Goal: Task Accomplishment & Management: Manage account settings

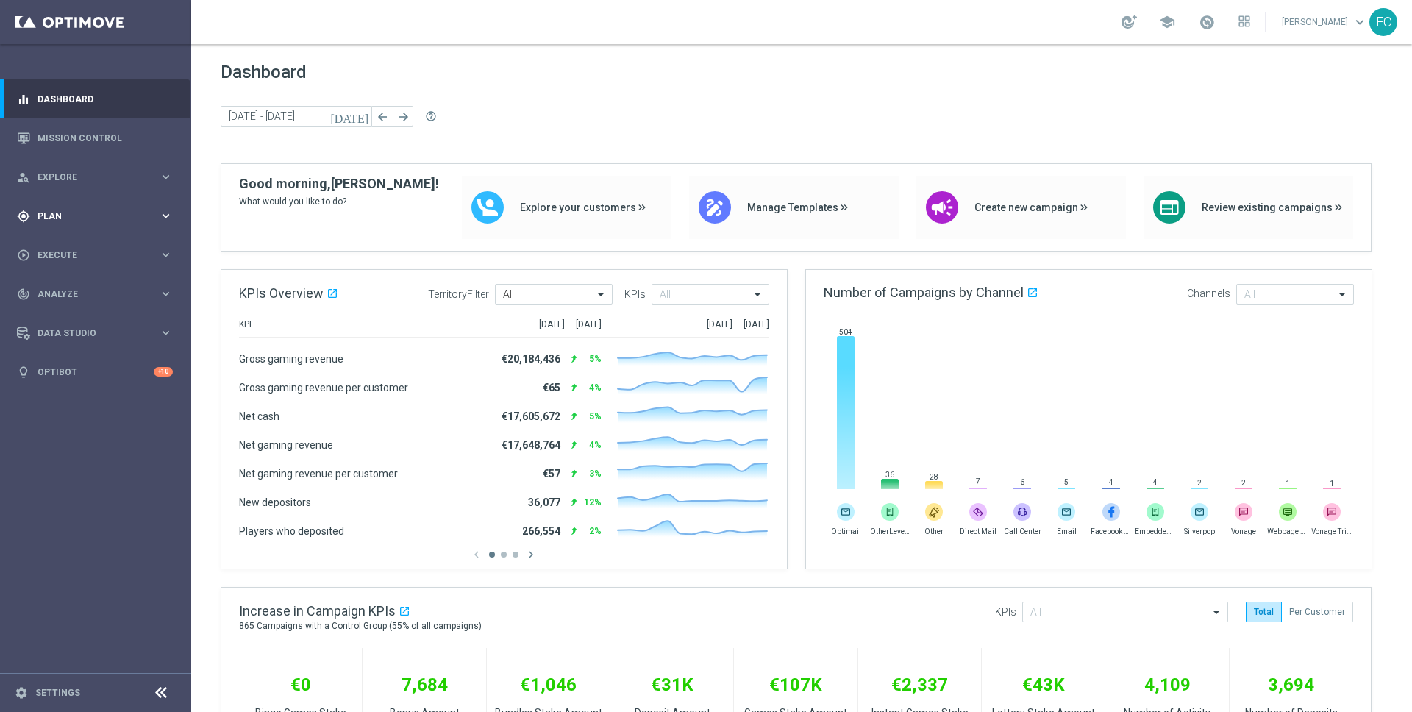
click at [108, 207] on div "gps_fixed Plan keyboard_arrow_right" at bounding box center [95, 215] width 190 height 39
click at [77, 248] on link "Target Groups" at bounding box center [95, 247] width 115 height 12
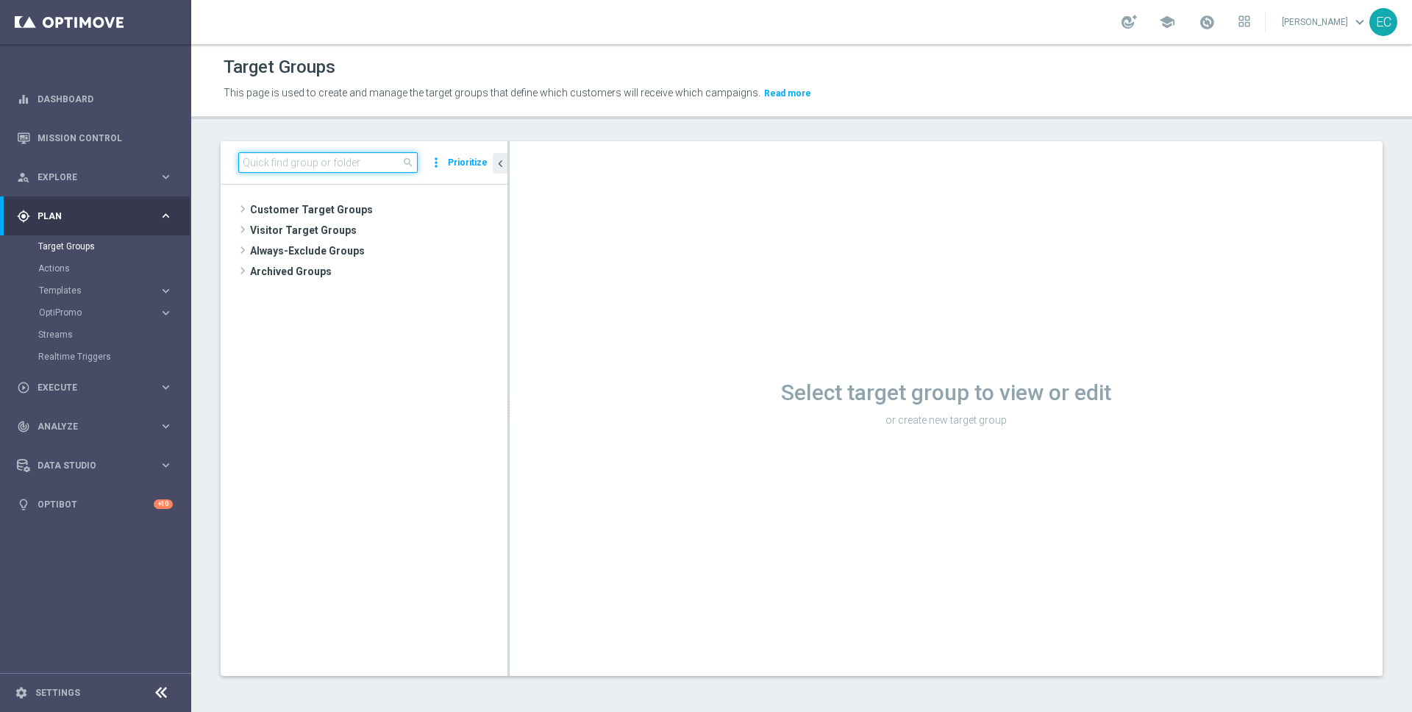
click at [351, 166] on input at bounding box center [327, 162] width 179 height 21
paste input "MAGDA_TEST_T&T_login_sdk"
type input "MAGDA_TEST_T&T_login_sdk"
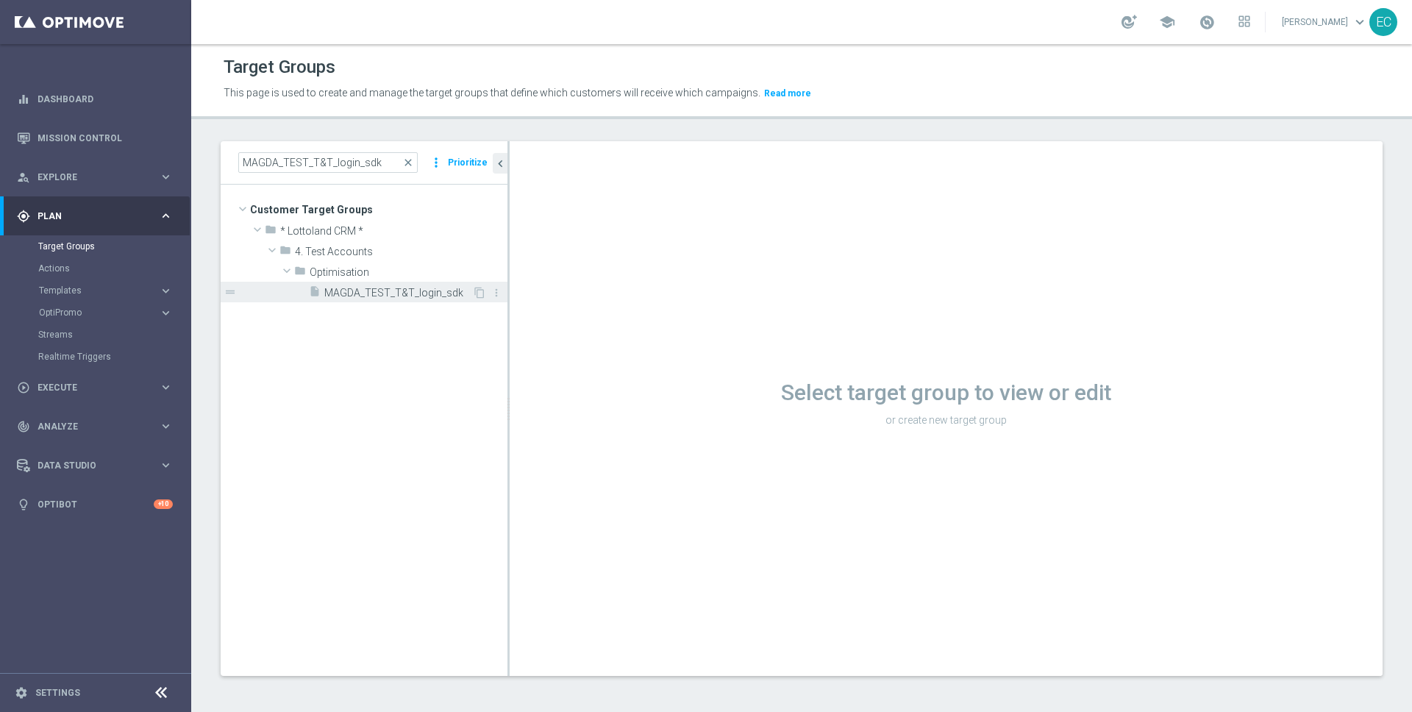
click at [372, 299] on span "MAGDA_TEST_T&T_login_sdk" at bounding box center [398, 293] width 148 height 13
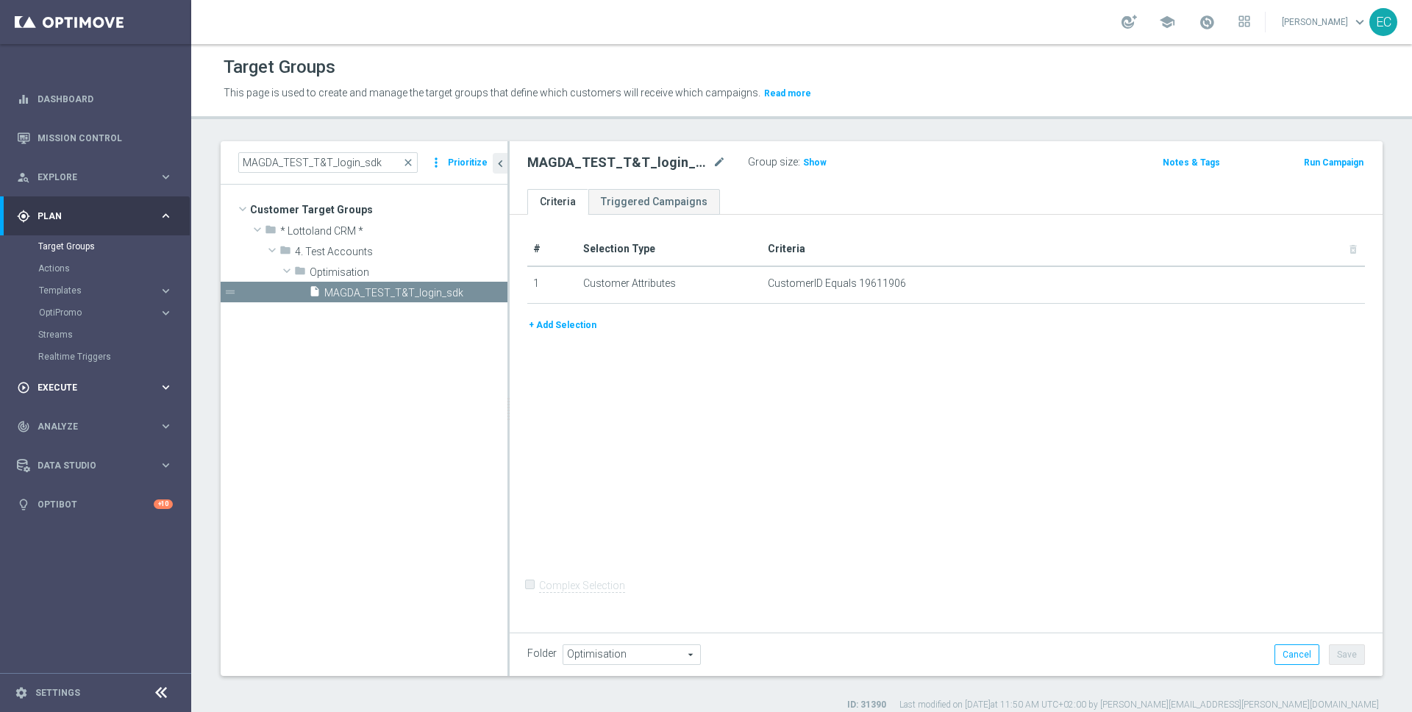
click at [102, 392] on div "play_circle_outline Execute" at bounding box center [88, 387] width 142 height 13
click at [99, 349] on div "track_changes Analyze keyboard_arrow_right" at bounding box center [95, 337] width 190 height 39
click at [114, 307] on div "track_changes Analyze keyboard_arrow_right" at bounding box center [95, 293] width 190 height 39
click at [107, 330] on span "Data Studio" at bounding box center [98, 333] width 121 height 9
click at [94, 382] on link "Real-Time Attributes" at bounding box center [95, 386] width 115 height 12
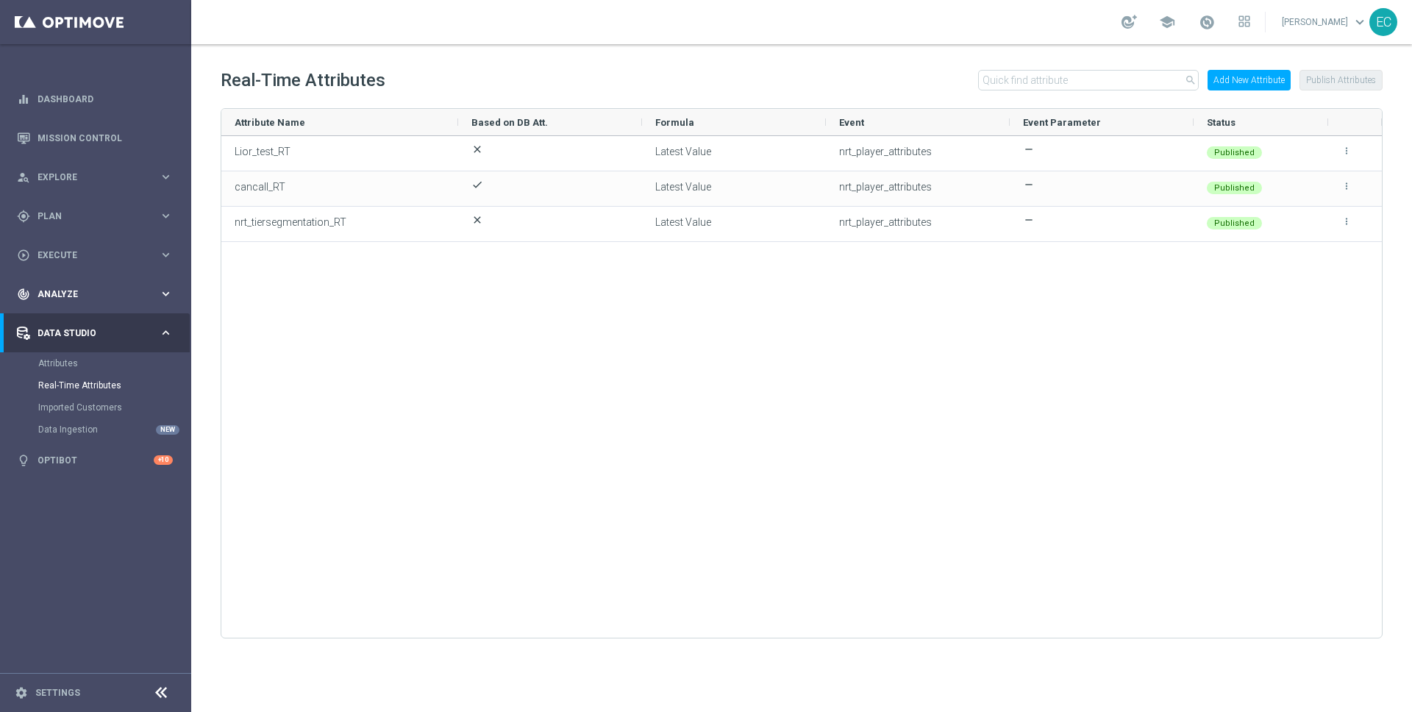
click at [123, 294] on span "Analyze" at bounding box center [98, 294] width 121 height 9
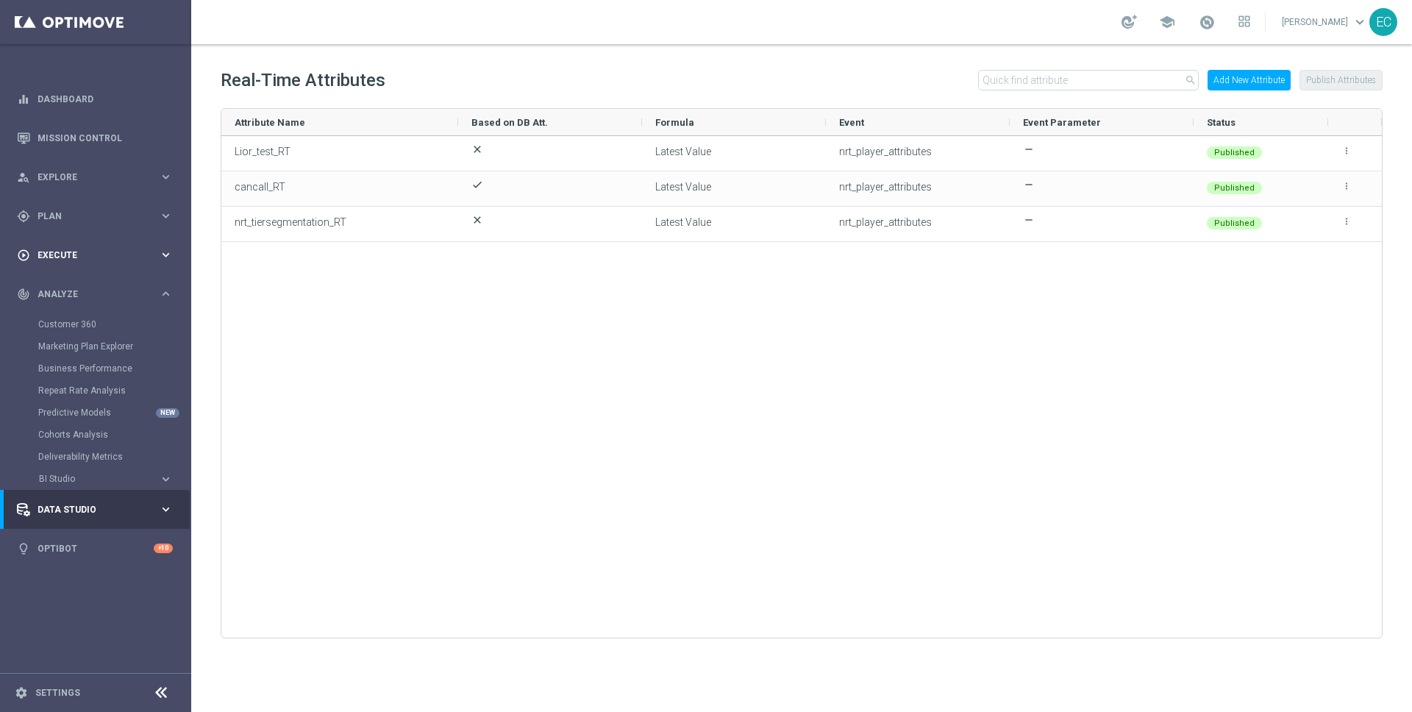
click at [131, 257] on span "Execute" at bounding box center [98, 255] width 121 height 9
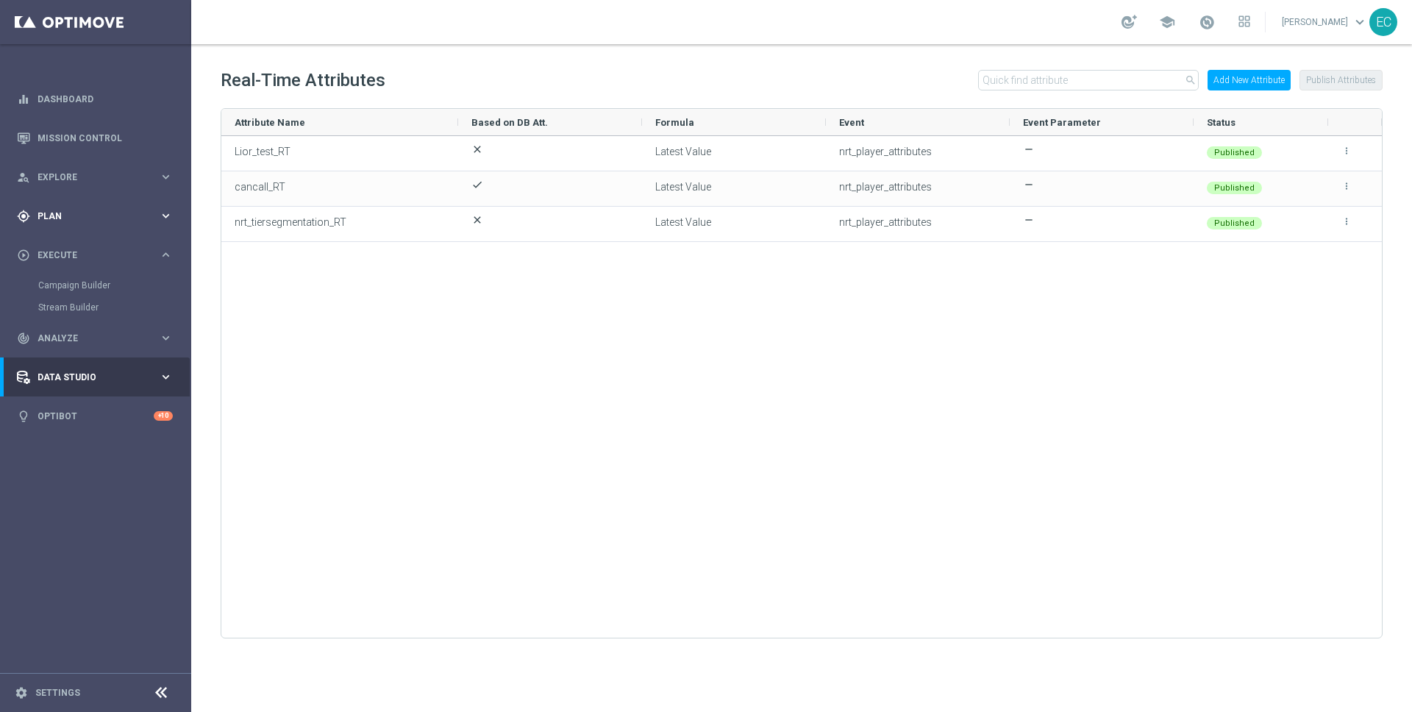
click at [146, 226] on div "gps_fixed Plan keyboard_arrow_right" at bounding box center [95, 215] width 190 height 39
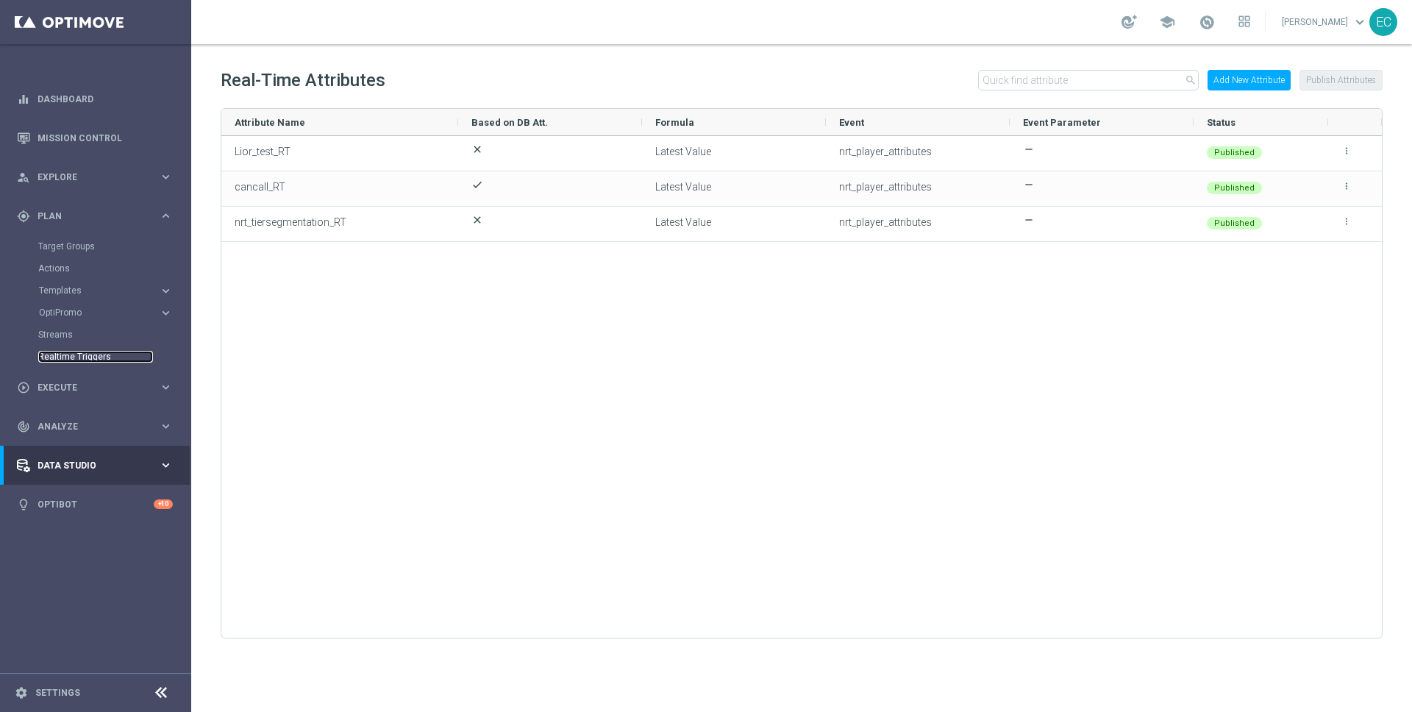
click at [107, 355] on link "Realtime Triggers" at bounding box center [95, 357] width 115 height 12
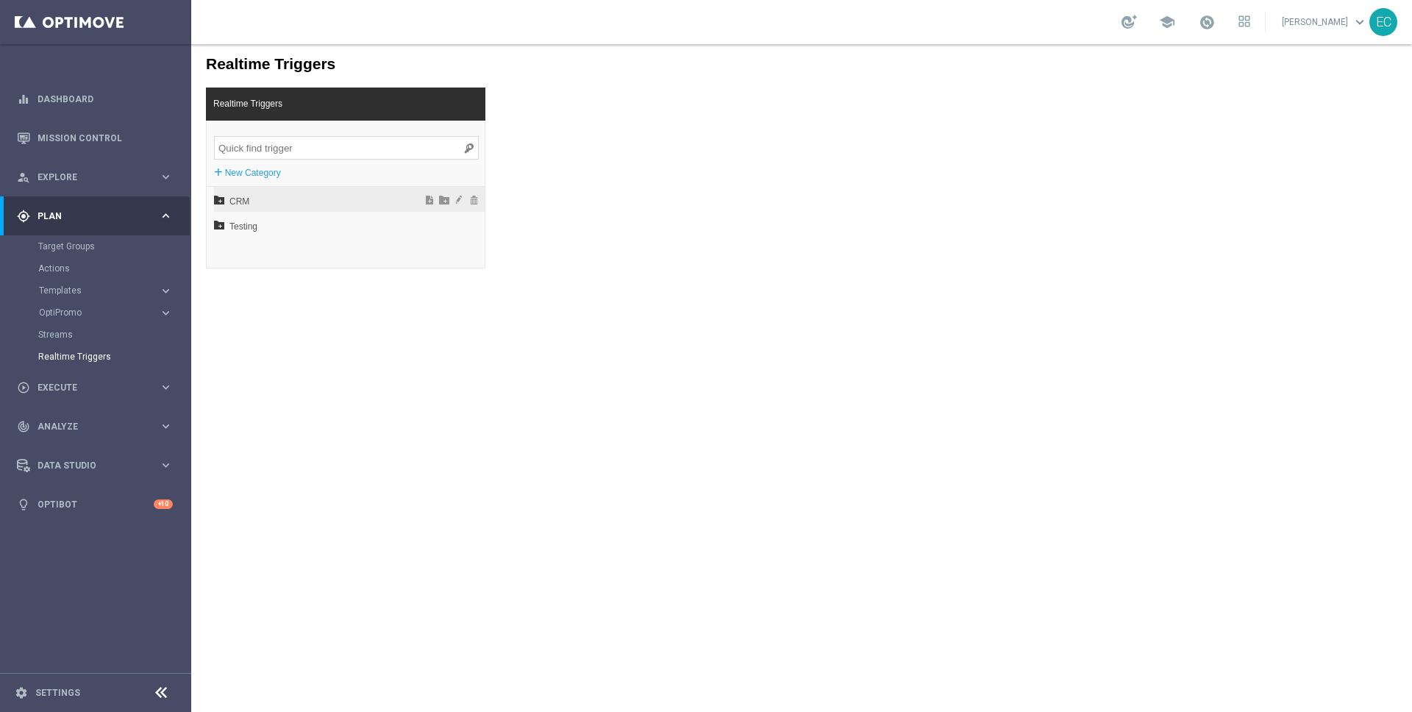
click at [244, 197] on span "CRM" at bounding box center [310, 201] width 163 height 25
click at [257, 256] on span "EN" at bounding box center [316, 251] width 158 height 25
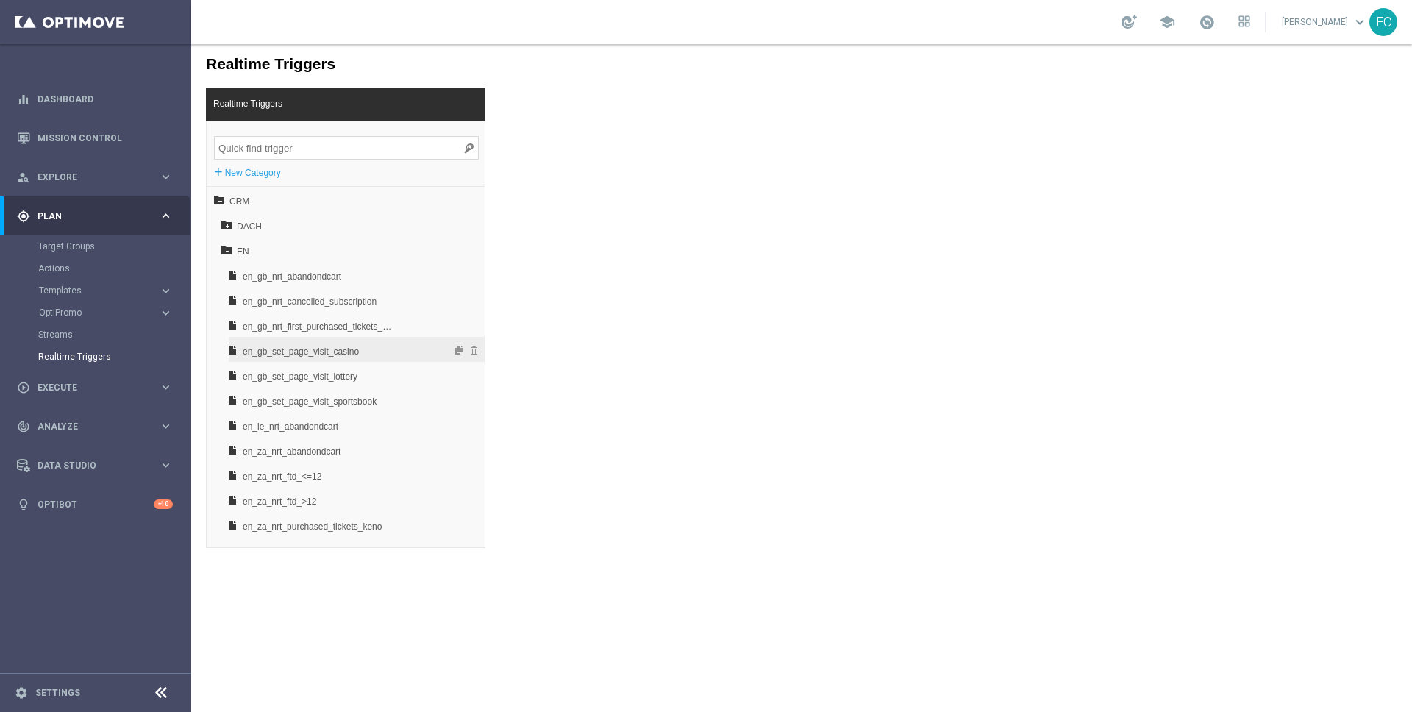
click at [373, 347] on span "en_gb_set_page_visit_casino" at bounding box center [320, 351] width 154 height 25
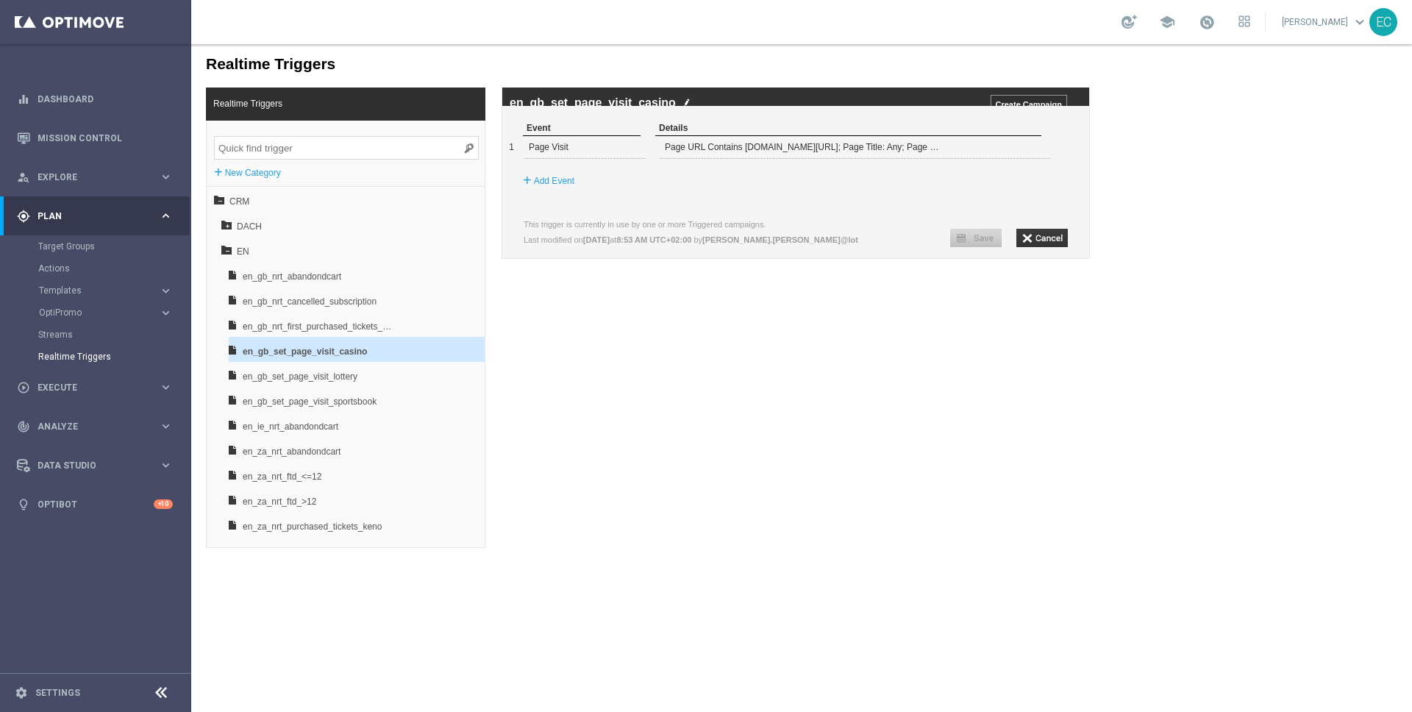
click at [687, 101] on img at bounding box center [686, 103] width 7 height 10
click at [665, 101] on input "en_gb_set_page_visit_casino" at bounding box center [716, 103] width 412 height 13
click at [1007, 177] on div "Event Details 1 Page Visit Page URL Contains lottoland.co.uk/casino; Page Title…" at bounding box center [795, 167] width 587 height 92
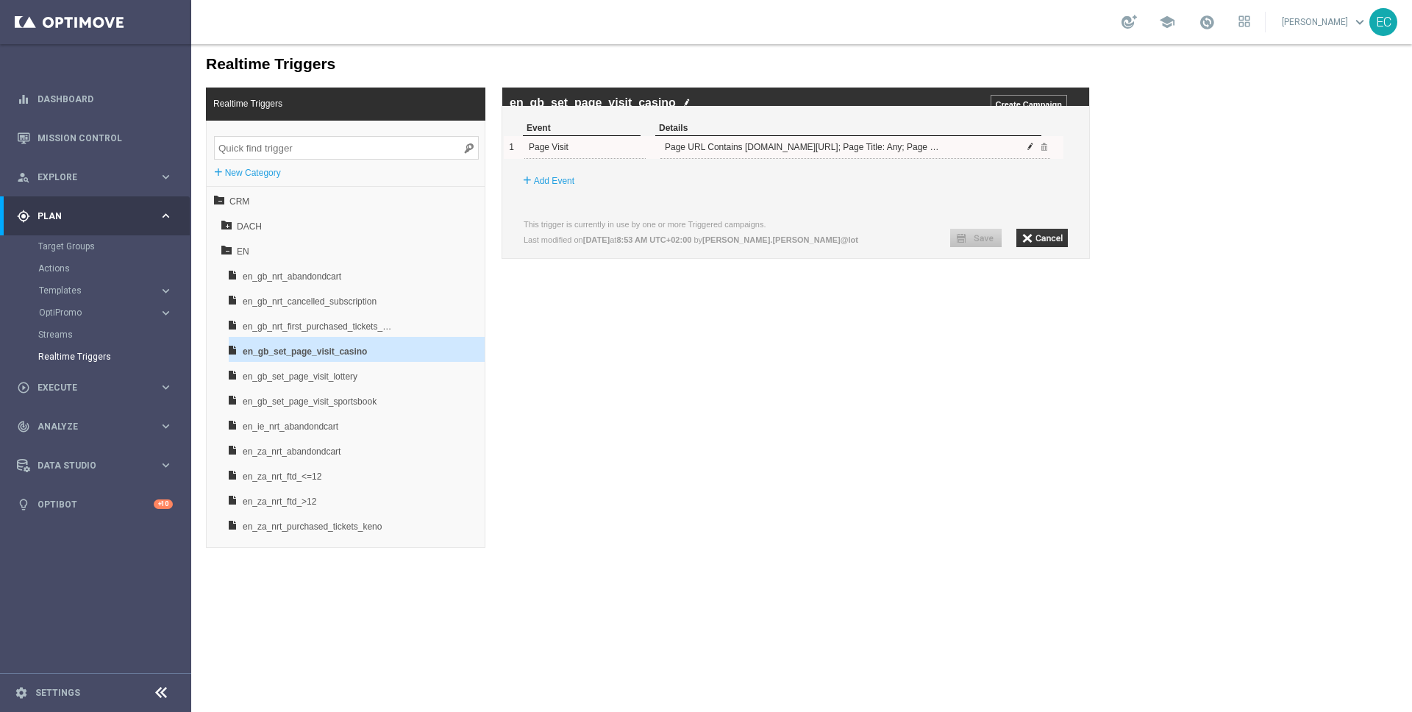
click at [1030, 151] on span at bounding box center [1030, 146] width 9 height 9
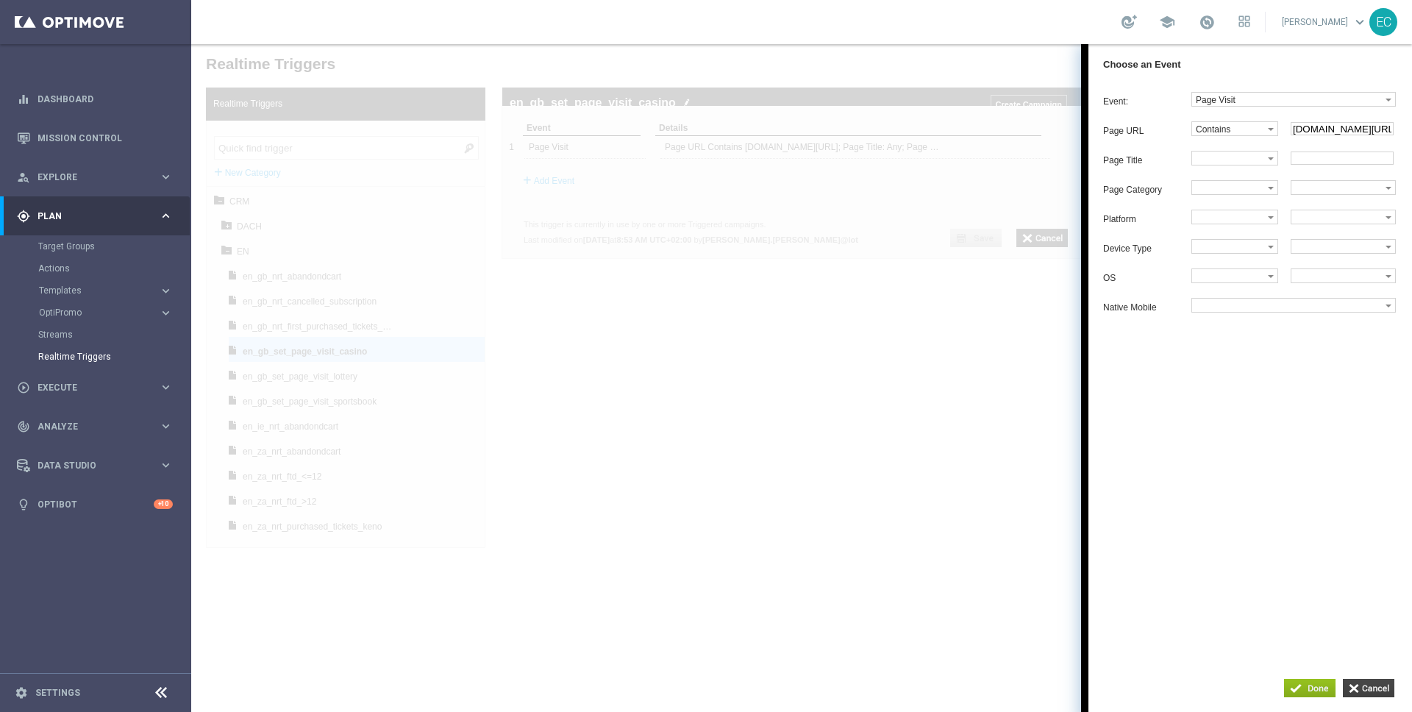
click at [1356, 687] on input "button" at bounding box center [1368, 688] width 51 height 18
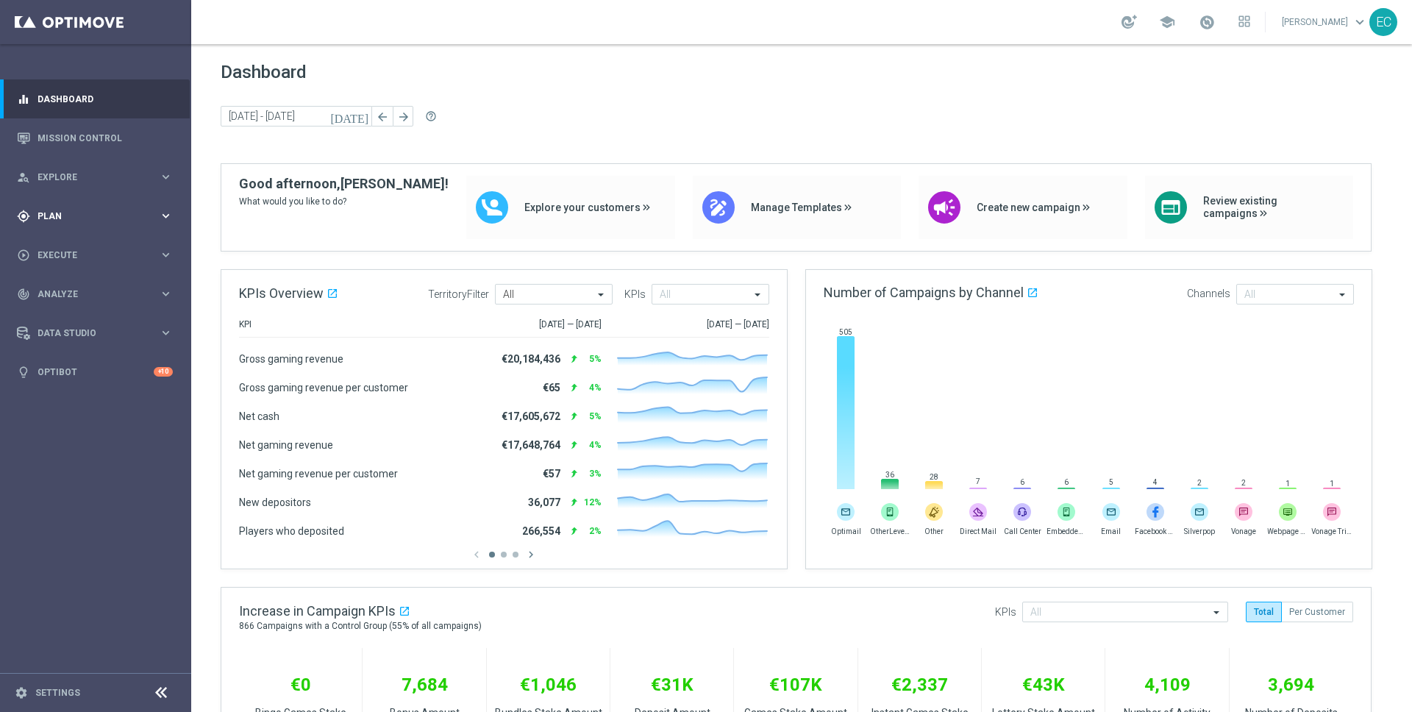
click at [94, 223] on div "gps_fixed Plan keyboard_arrow_right" at bounding box center [95, 215] width 190 height 39
click at [82, 286] on span "Templates" at bounding box center [91, 290] width 105 height 9
click at [84, 247] on link "Target Groups" at bounding box center [95, 247] width 115 height 12
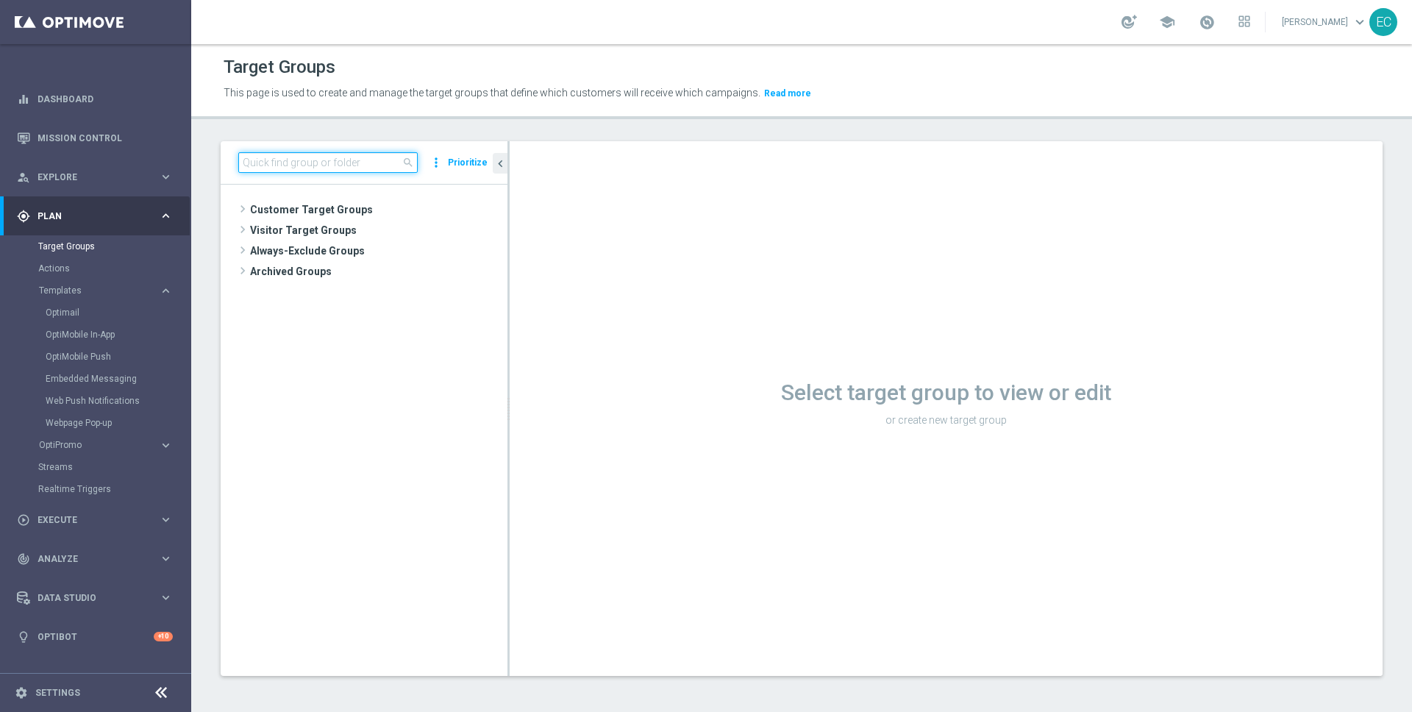
click at [322, 169] on input at bounding box center [327, 162] width 179 height 21
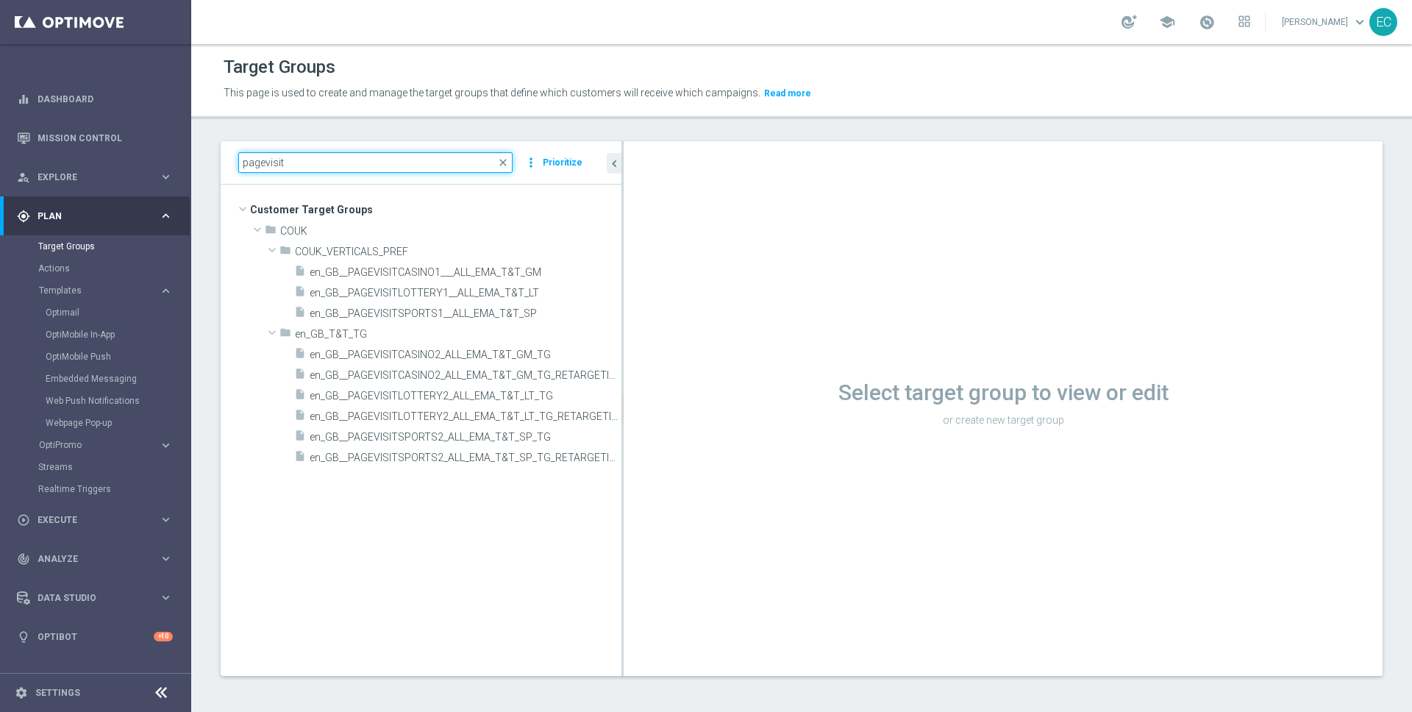
drag, startPoint x: 508, startPoint y: 256, endPoint x: 637, endPoint y: 259, distance: 128.8
click at [637, 259] on as-split "pagevisit close more_vert Prioritize Customer Target Groups library_add create_…" at bounding box center [802, 408] width 1162 height 535
type input "pagevisit"
click at [541, 267] on span "en_GB__PAGEVISITCASINO1___ALL_EMA_T&T_GM" at bounding box center [448, 272] width 277 height 13
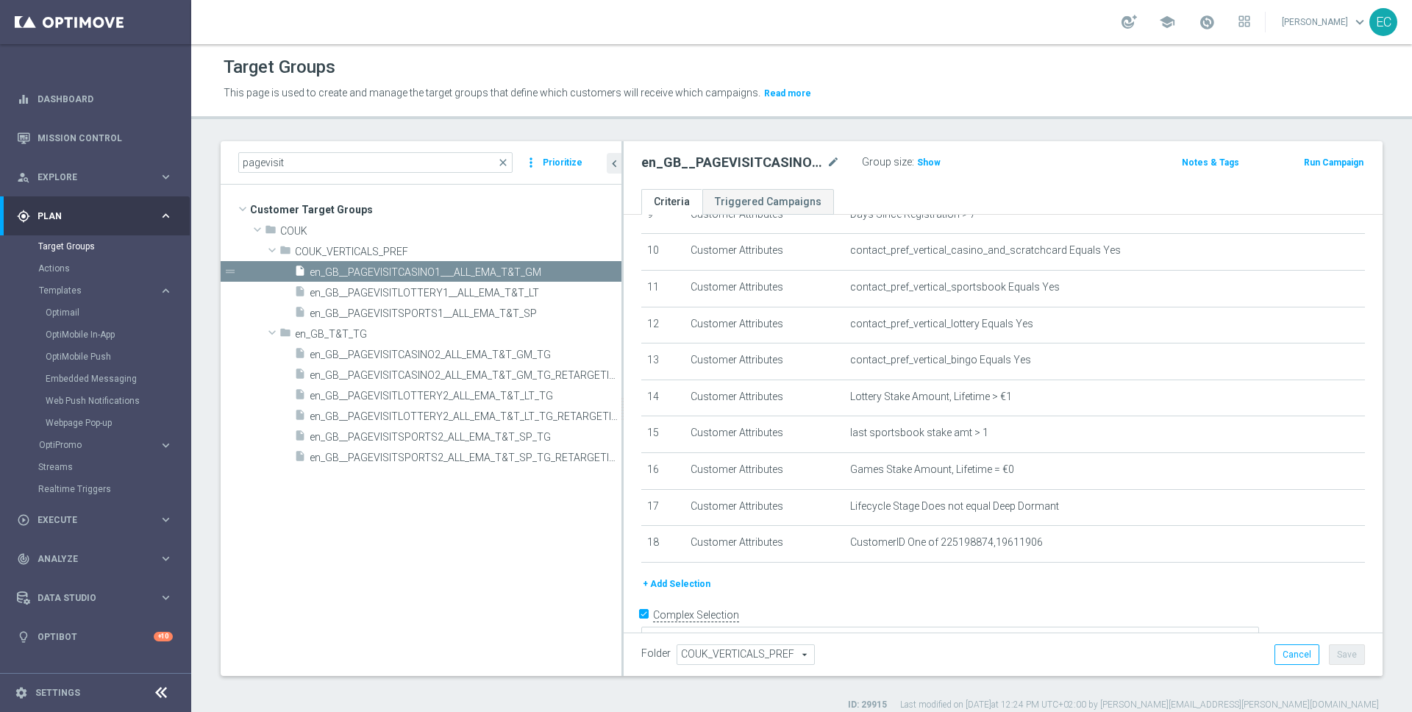
scroll to position [363, 0]
click at [533, 352] on span "en_GB__PAGEVISITCASINO2_ALL_EMA_T&T_GM_TG" at bounding box center [448, 355] width 277 height 13
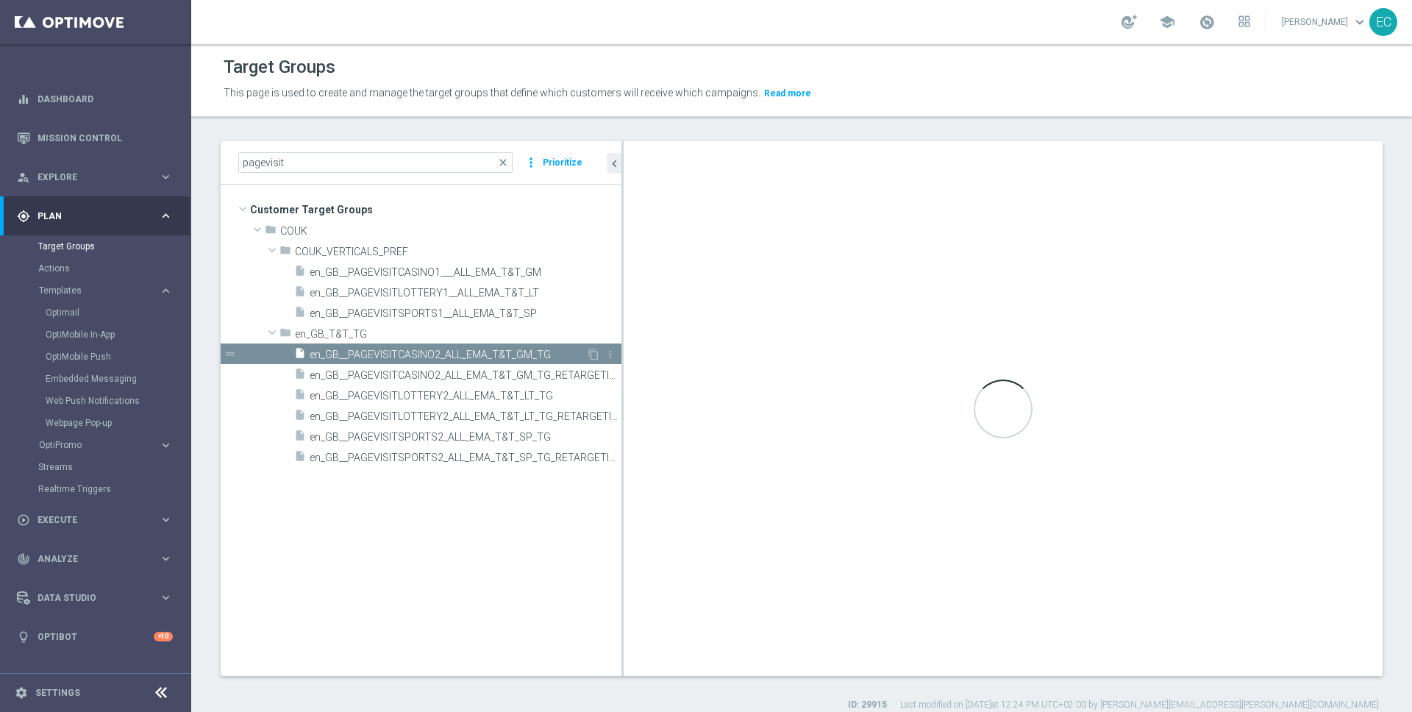
checkbox input "false"
type input "en_GB_T&T_TG"
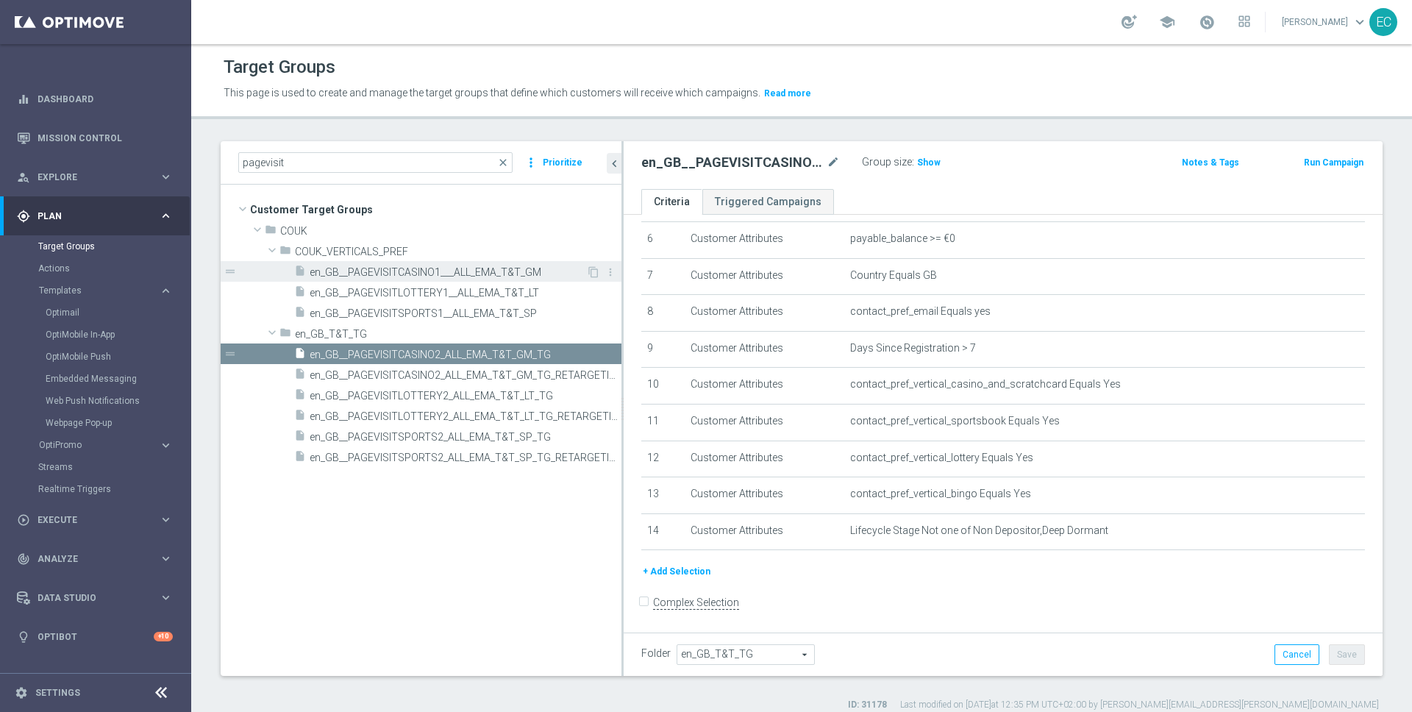
click at [522, 279] on div "insert_drive_file en_GB__PAGEVISITCASINO1___ALL_EMA_T&T_GM" at bounding box center [440, 271] width 292 height 21
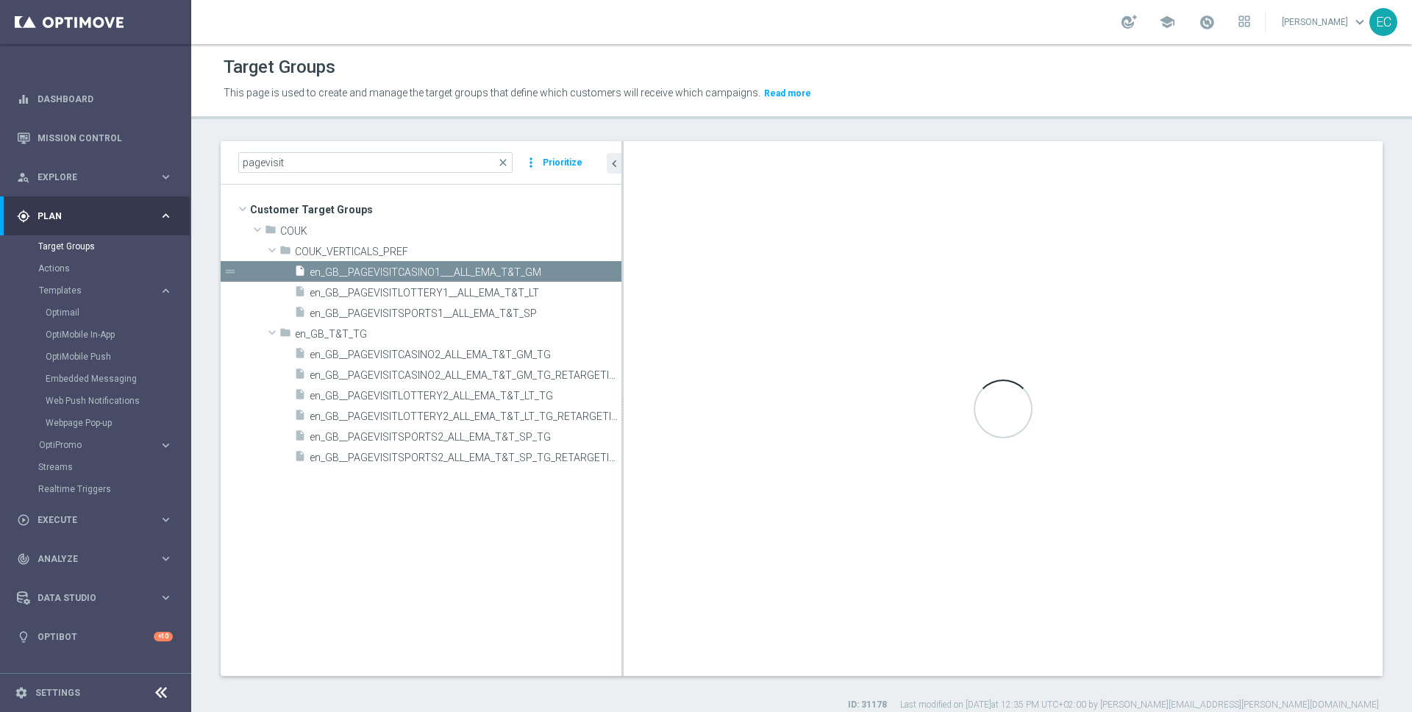
checkbox input "true"
type input "COUK_VERTICALS_PREF"
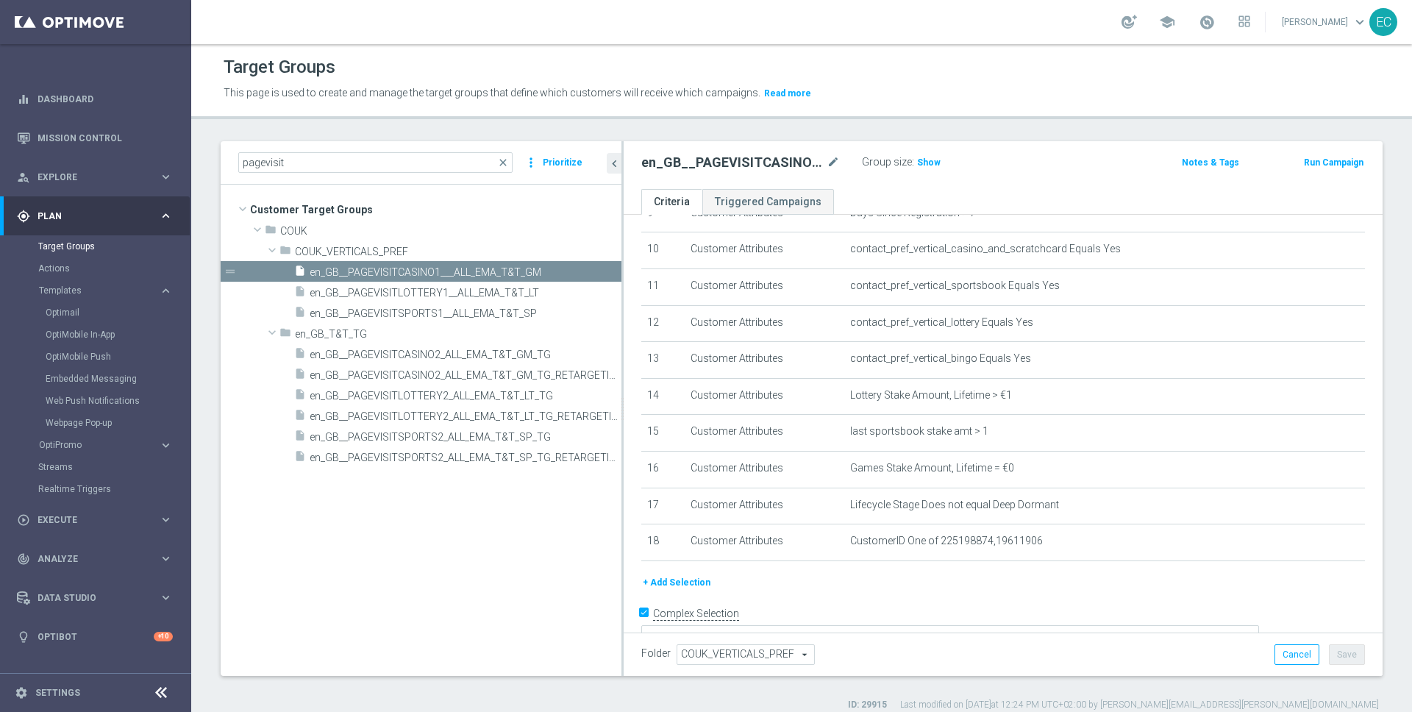
scroll to position [374, 0]
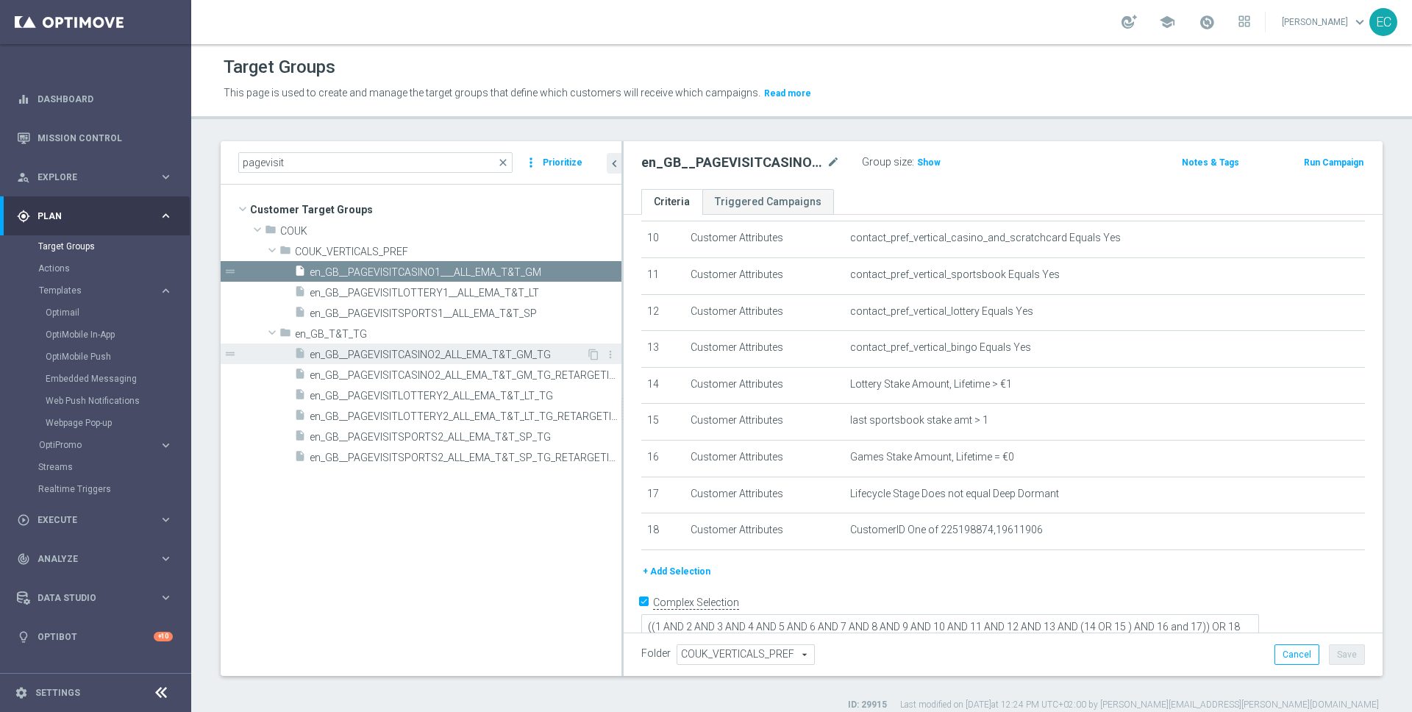
click at [533, 355] on span "en_GB__PAGEVISITCASINO2_ALL_EMA_T&T_GM_TG" at bounding box center [448, 355] width 277 height 13
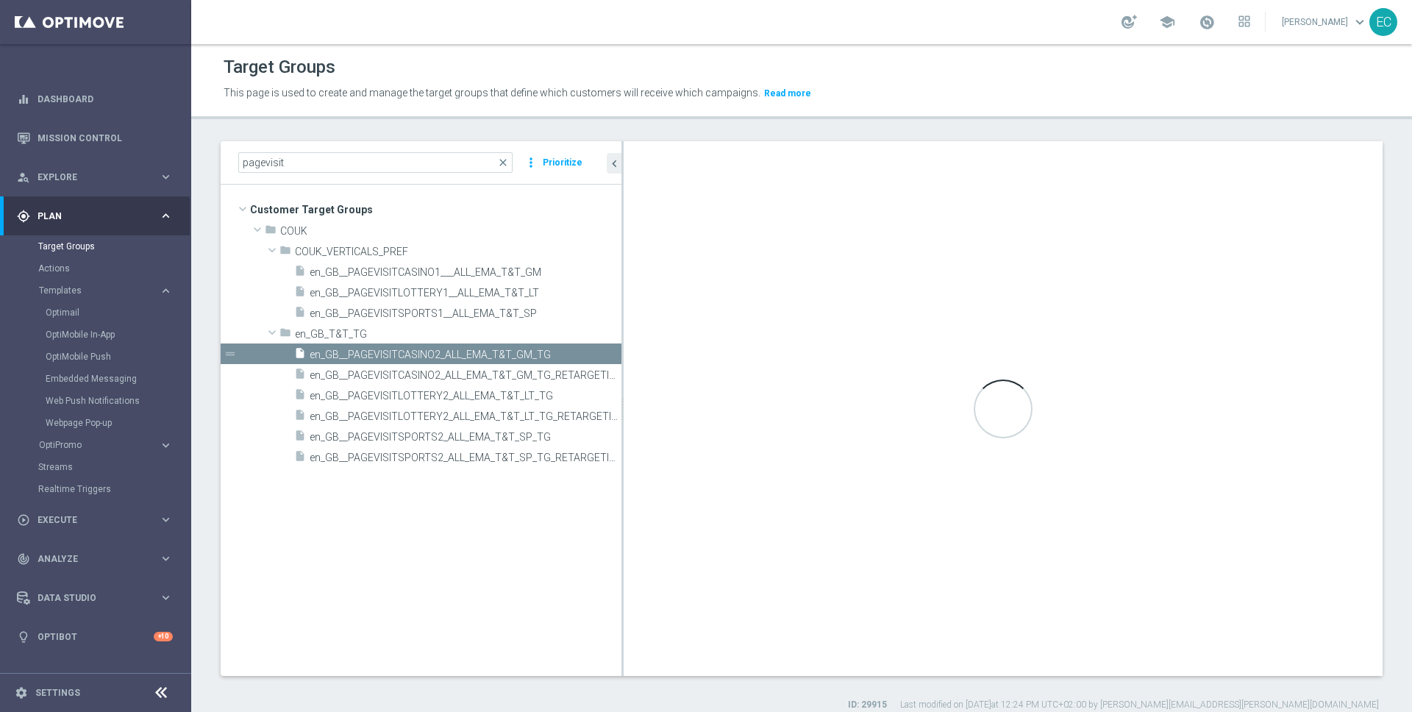
checkbox input "false"
type input "en_GB_T&T_TG"
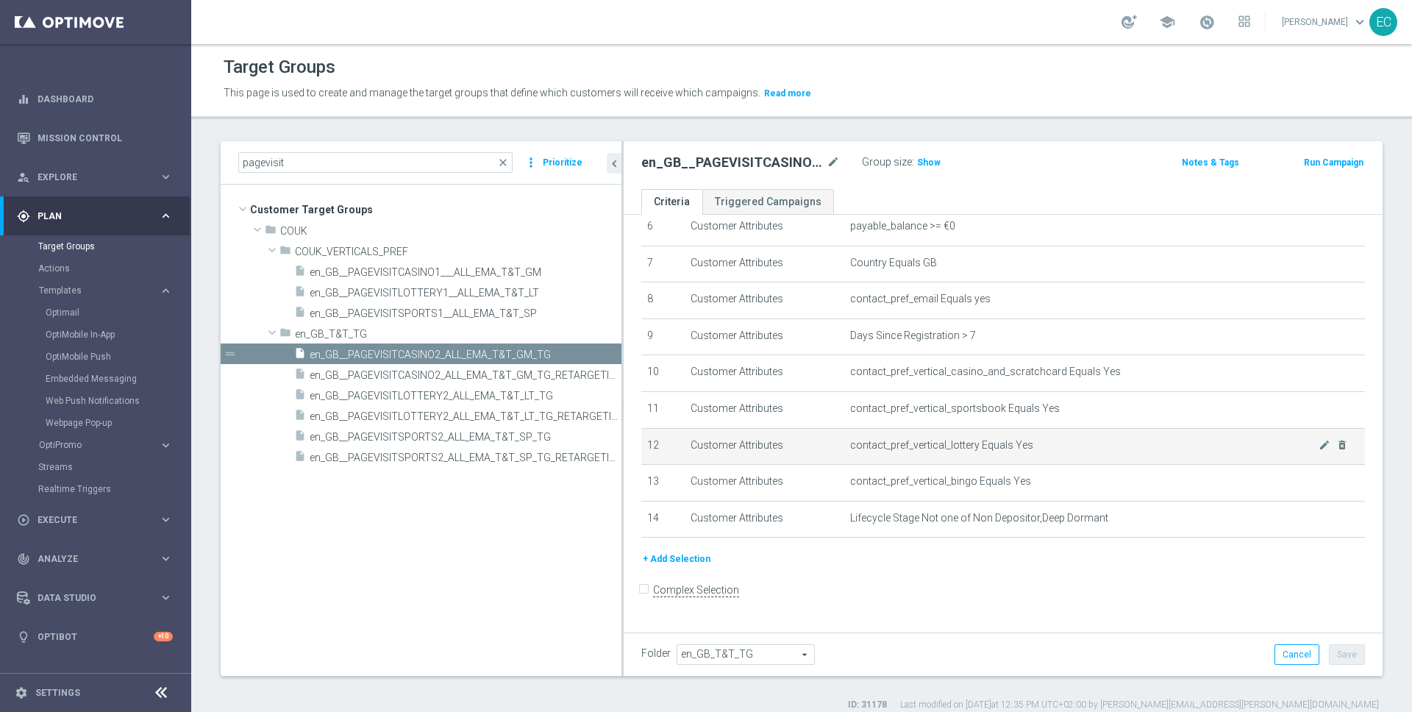
scroll to position [227, 0]
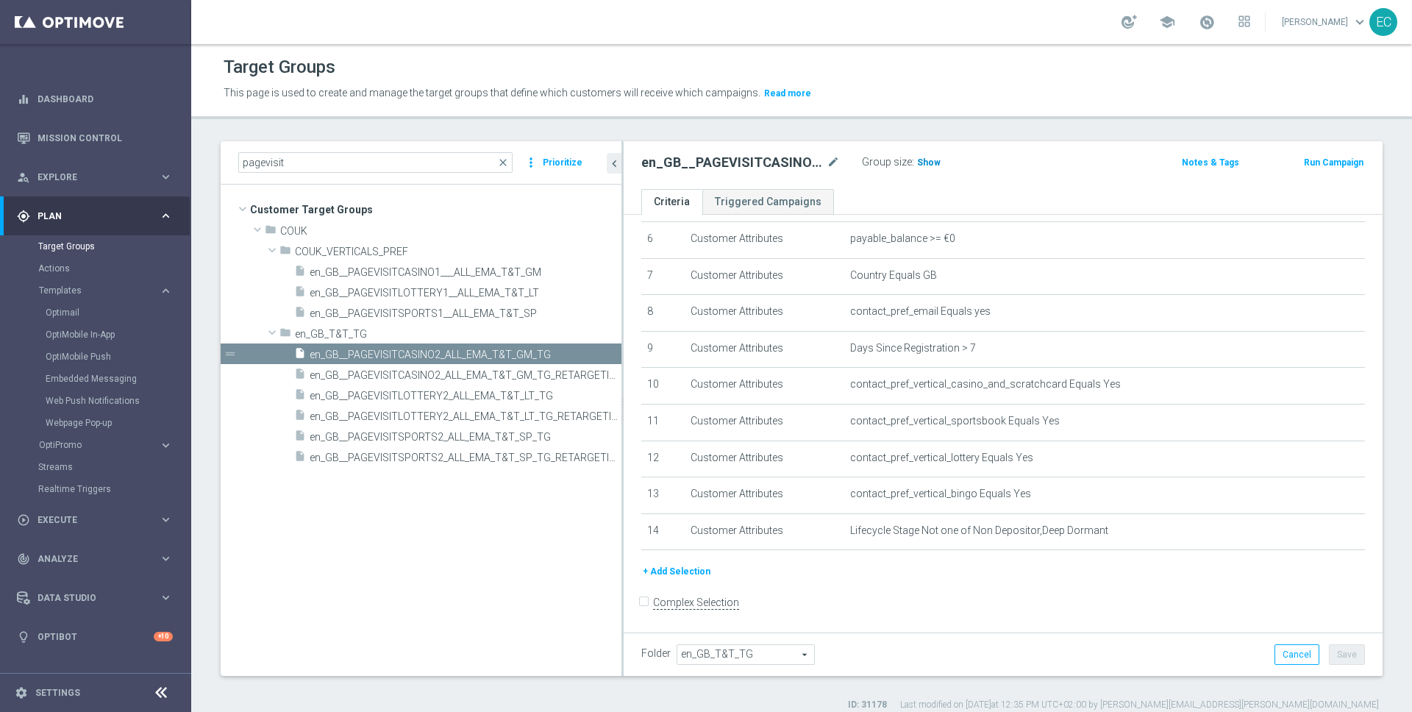
click at [924, 160] on span "Show" at bounding box center [929, 162] width 24 height 10
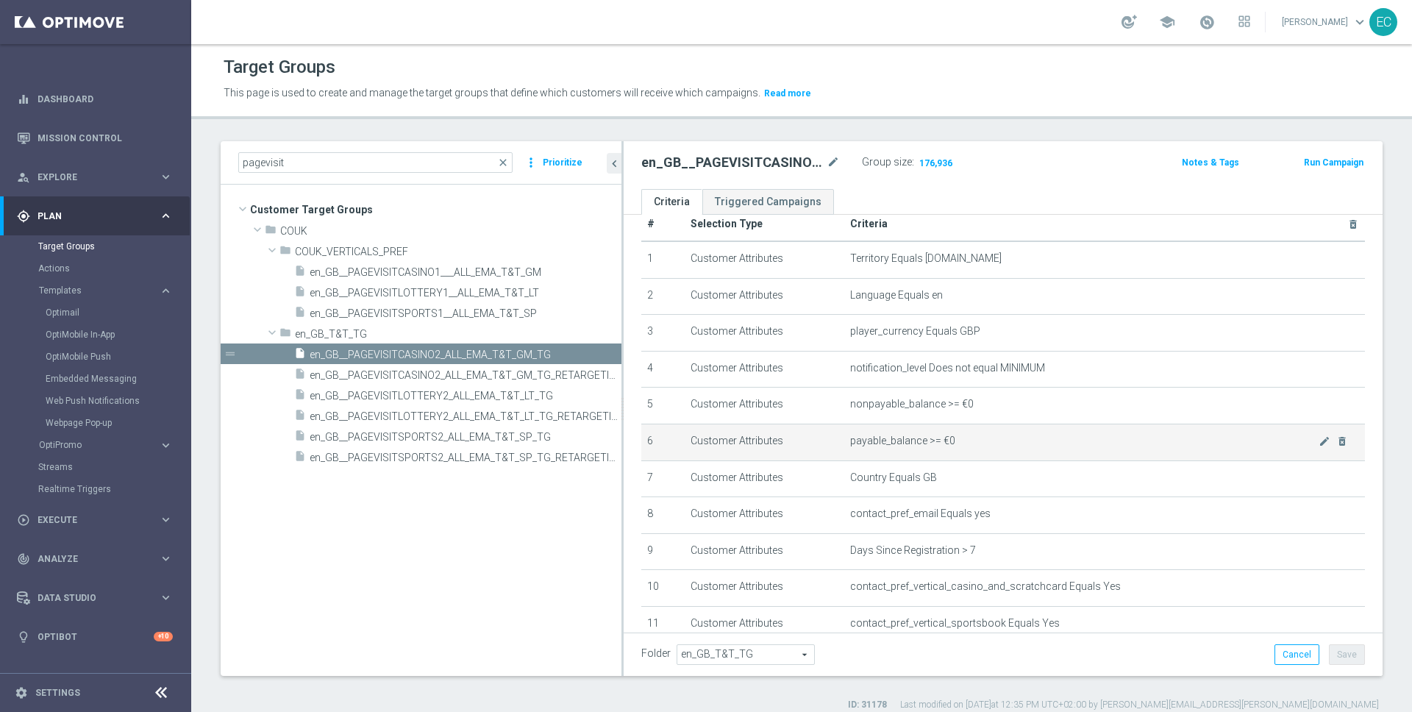
scroll to position [0, 0]
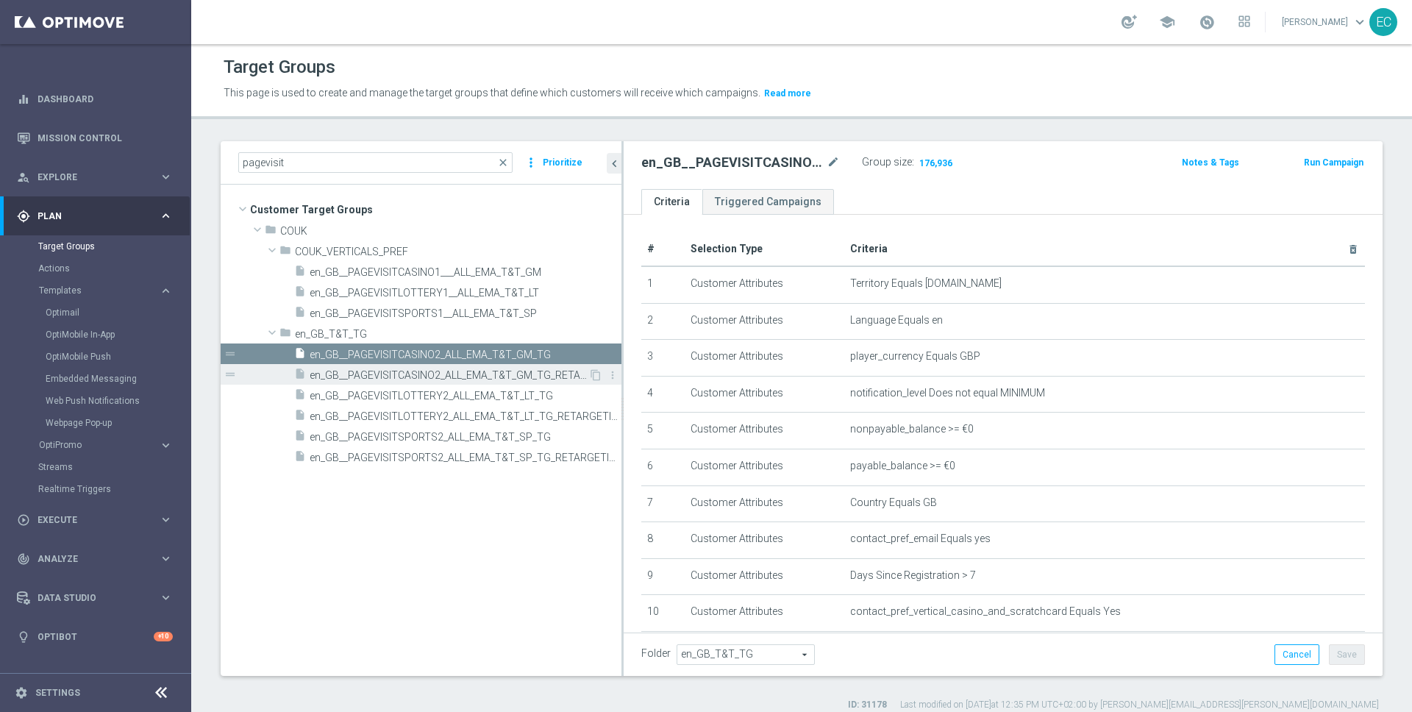
click at [524, 377] on span "en_GB__PAGEVISITCASINO2_ALL_EMA_T&T_GM_TG_RETARGETING" at bounding box center [449, 375] width 279 height 13
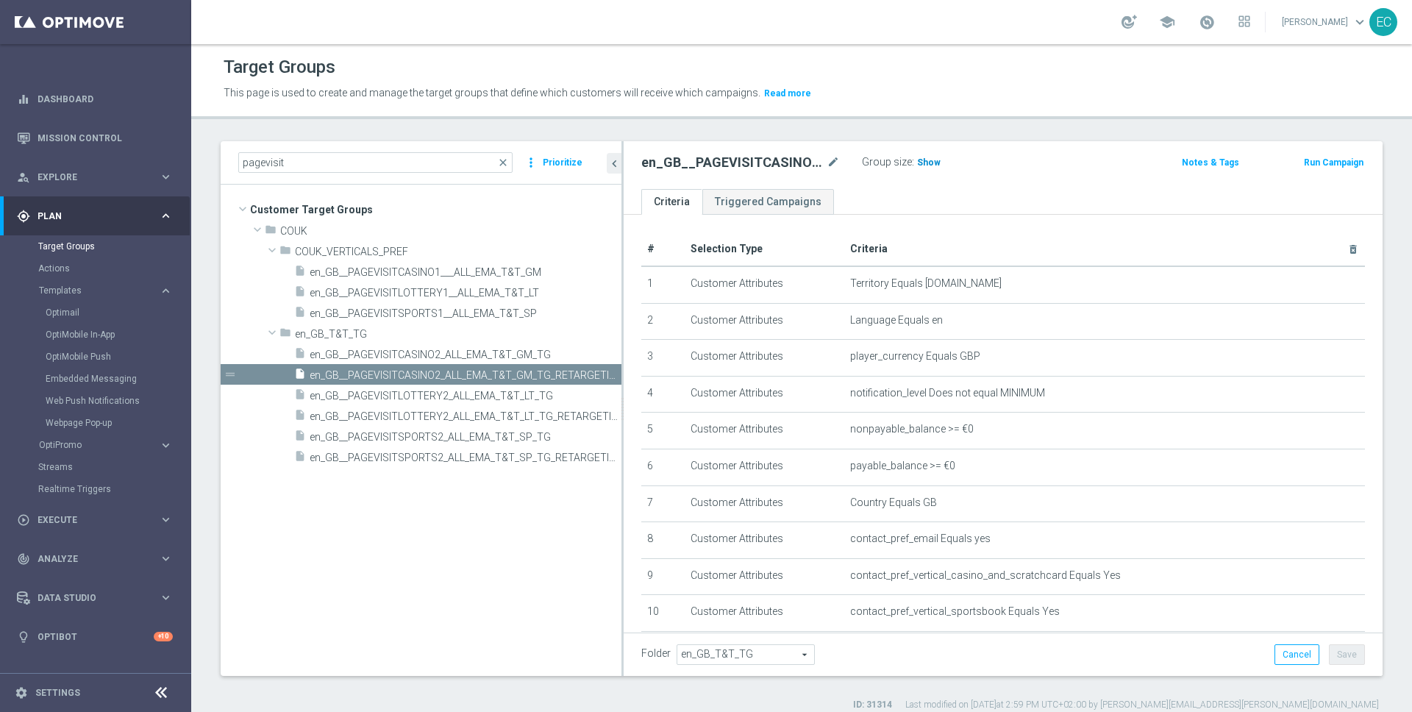
click at [932, 163] on span "Show" at bounding box center [929, 162] width 24 height 10
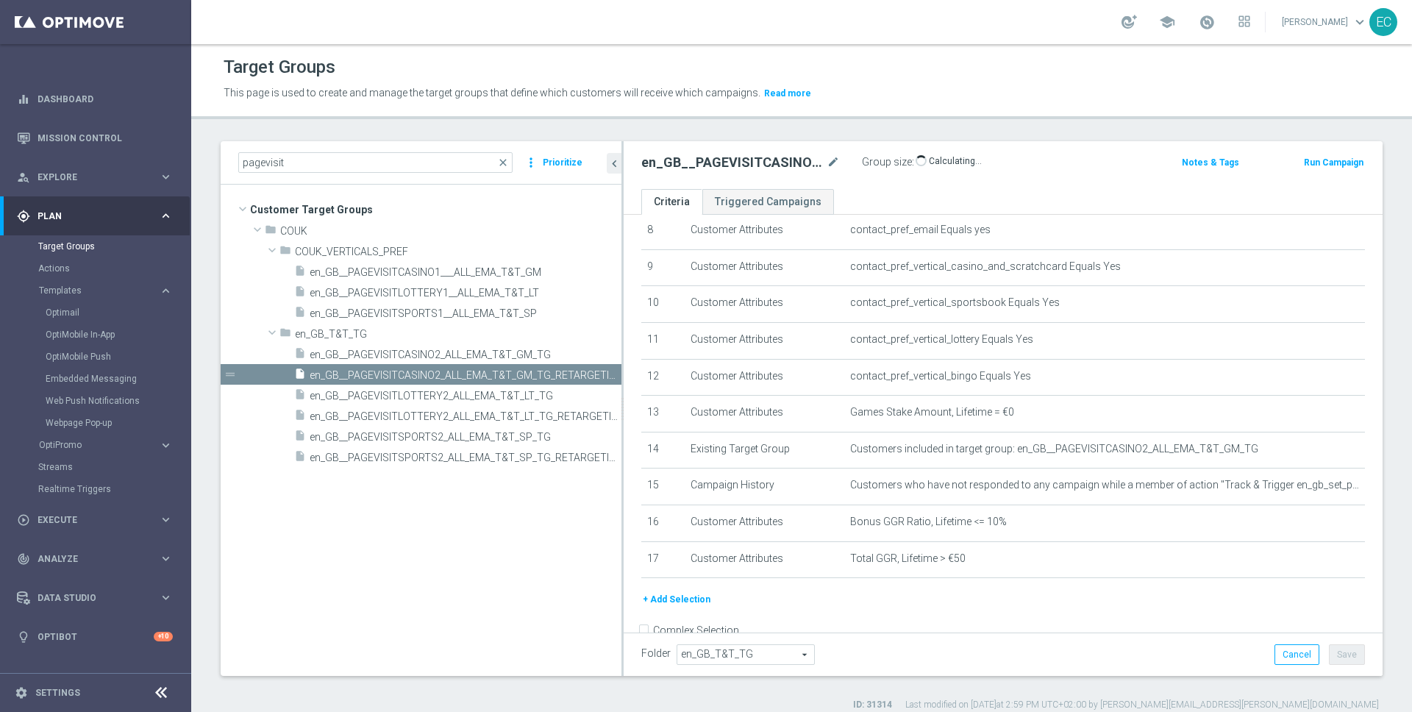
scroll to position [312, 0]
click at [531, 355] on span "en_GB__PAGEVISITCASINO2_ALL_EMA_T&T_GM_TG" at bounding box center [448, 355] width 277 height 13
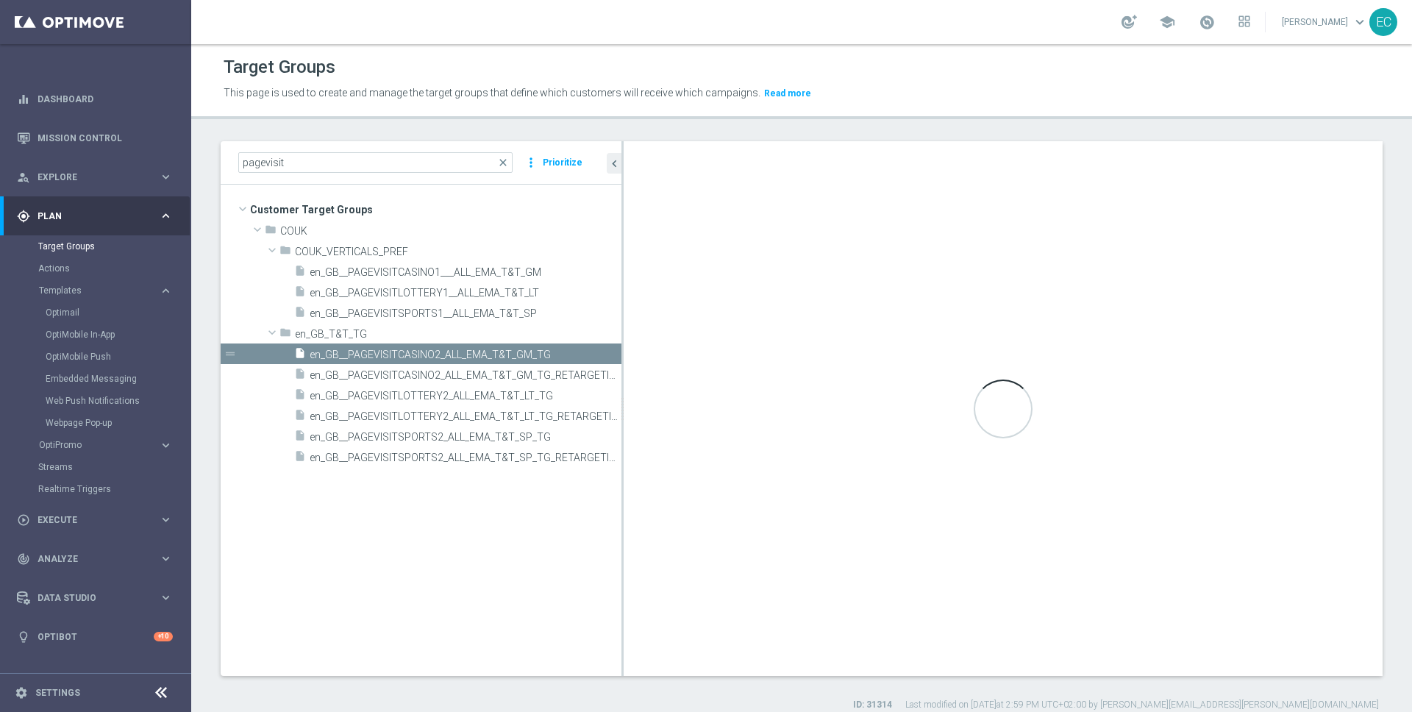
scroll to position [227, 0]
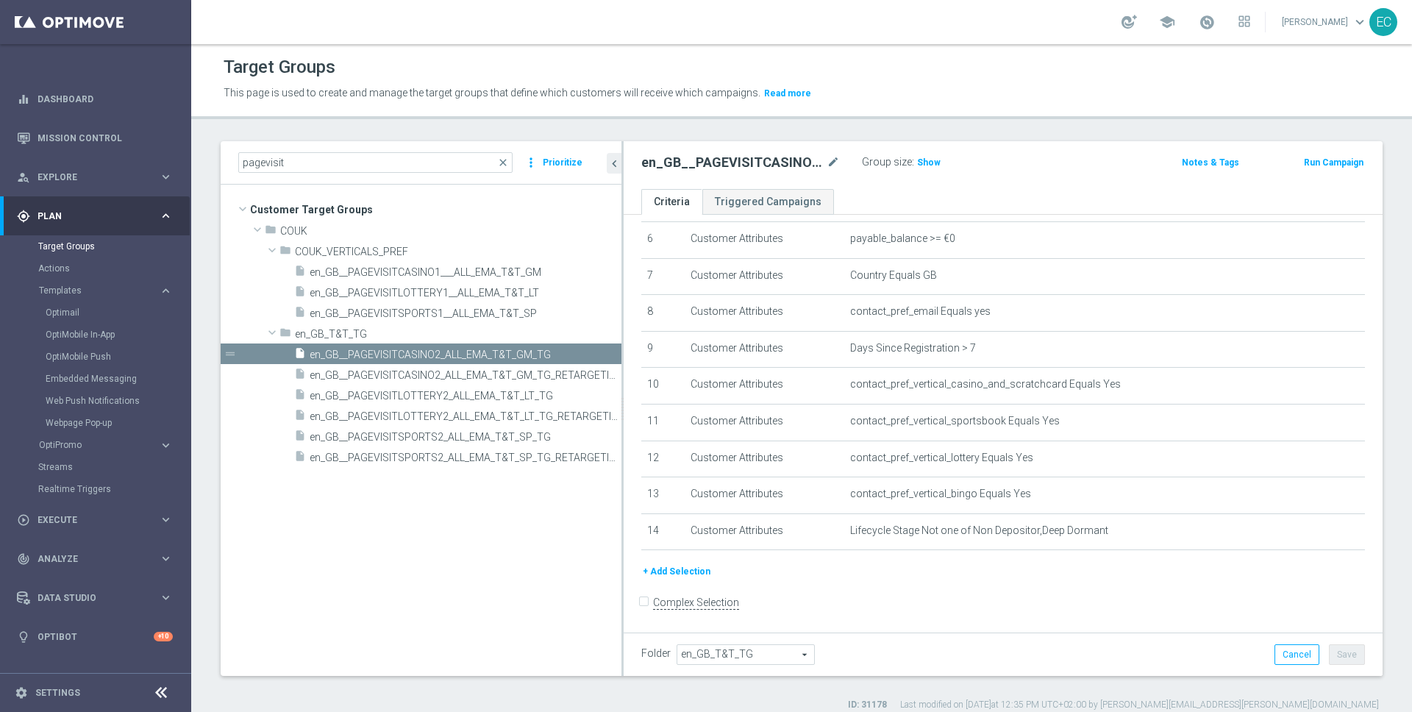
click at [663, 568] on button "+ Add Selection" at bounding box center [676, 571] width 71 height 16
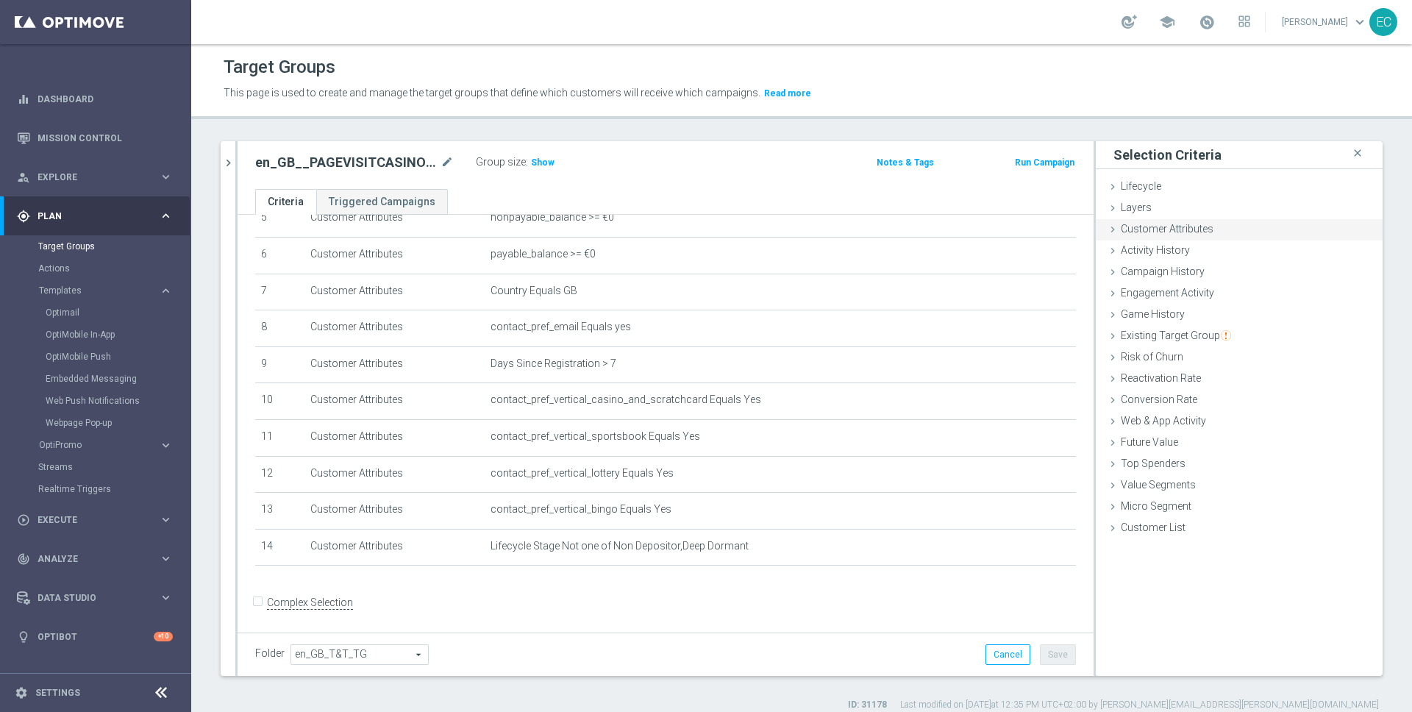
click at [1216, 232] on div "Customer Attributes done" at bounding box center [1239, 230] width 287 height 22
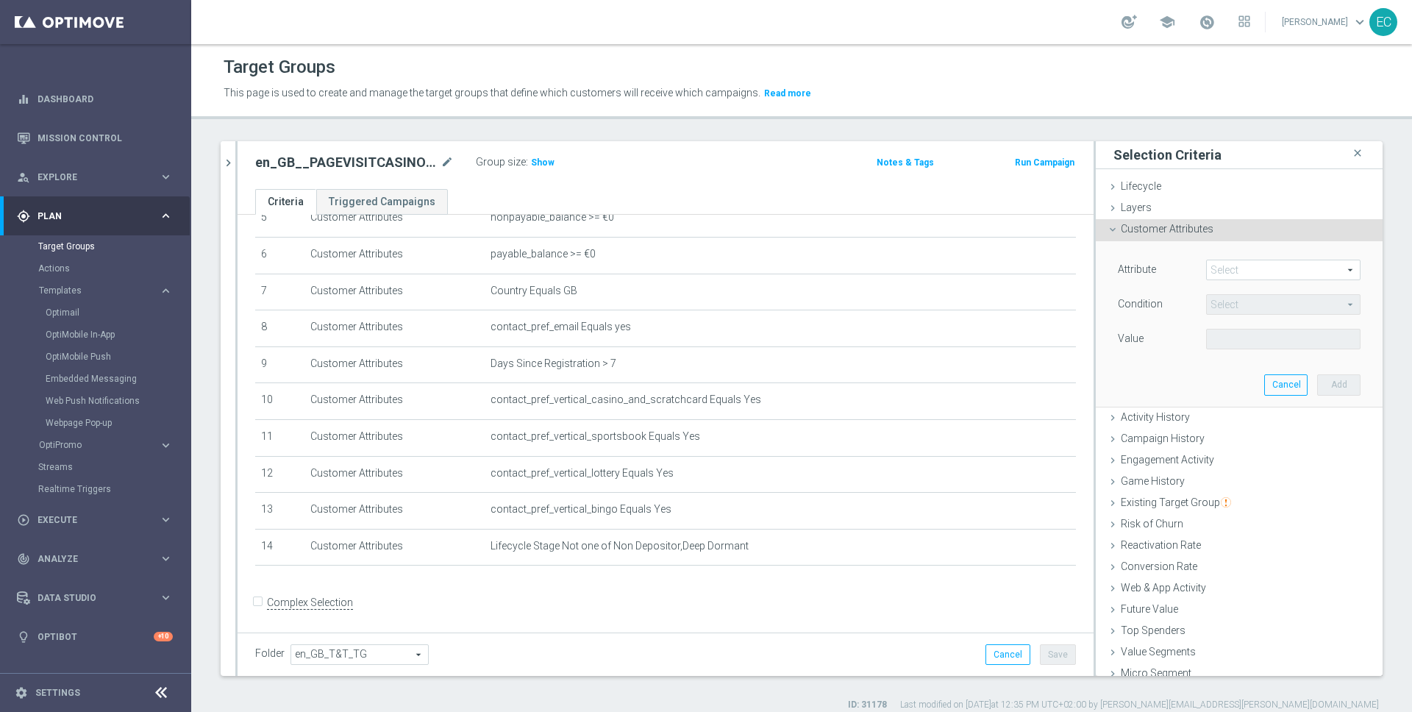
click at [1250, 265] on span at bounding box center [1283, 269] width 153 height 19
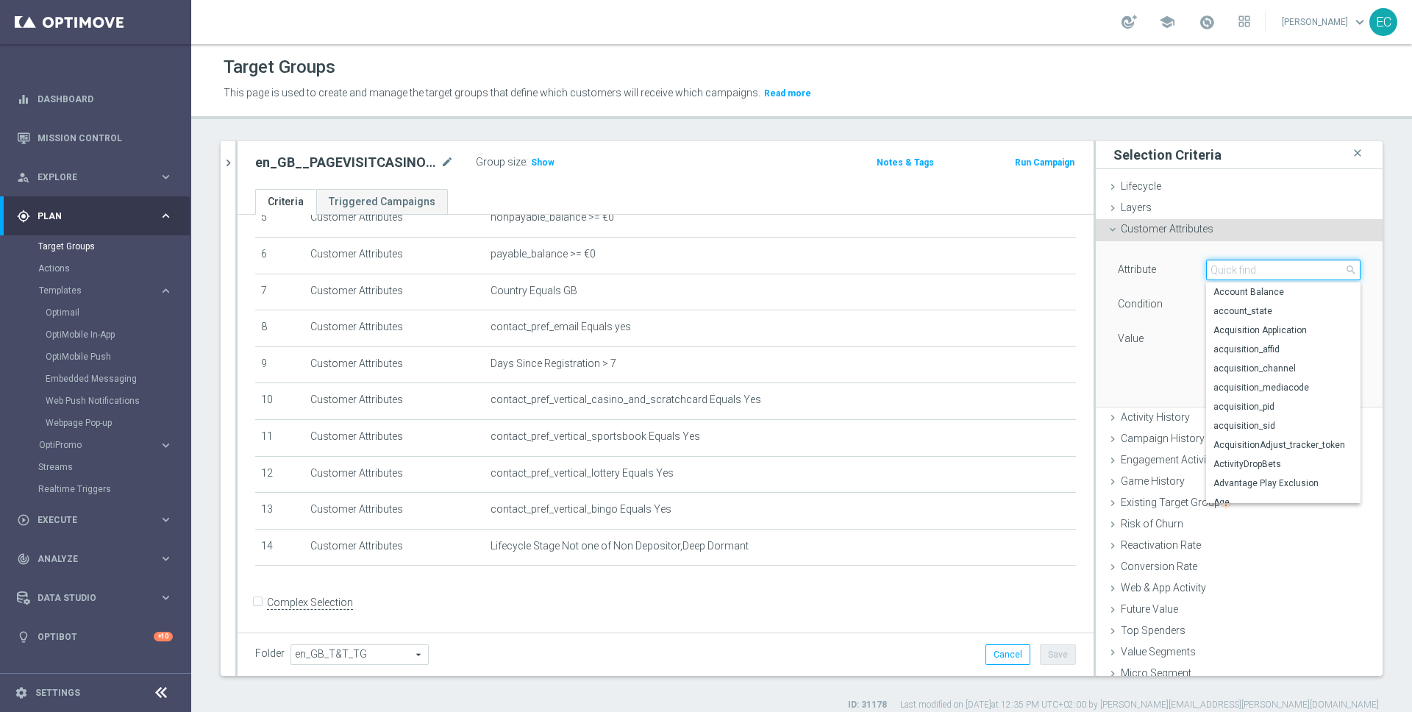
click at [1250, 263] on input "search" at bounding box center [1283, 270] width 154 height 21
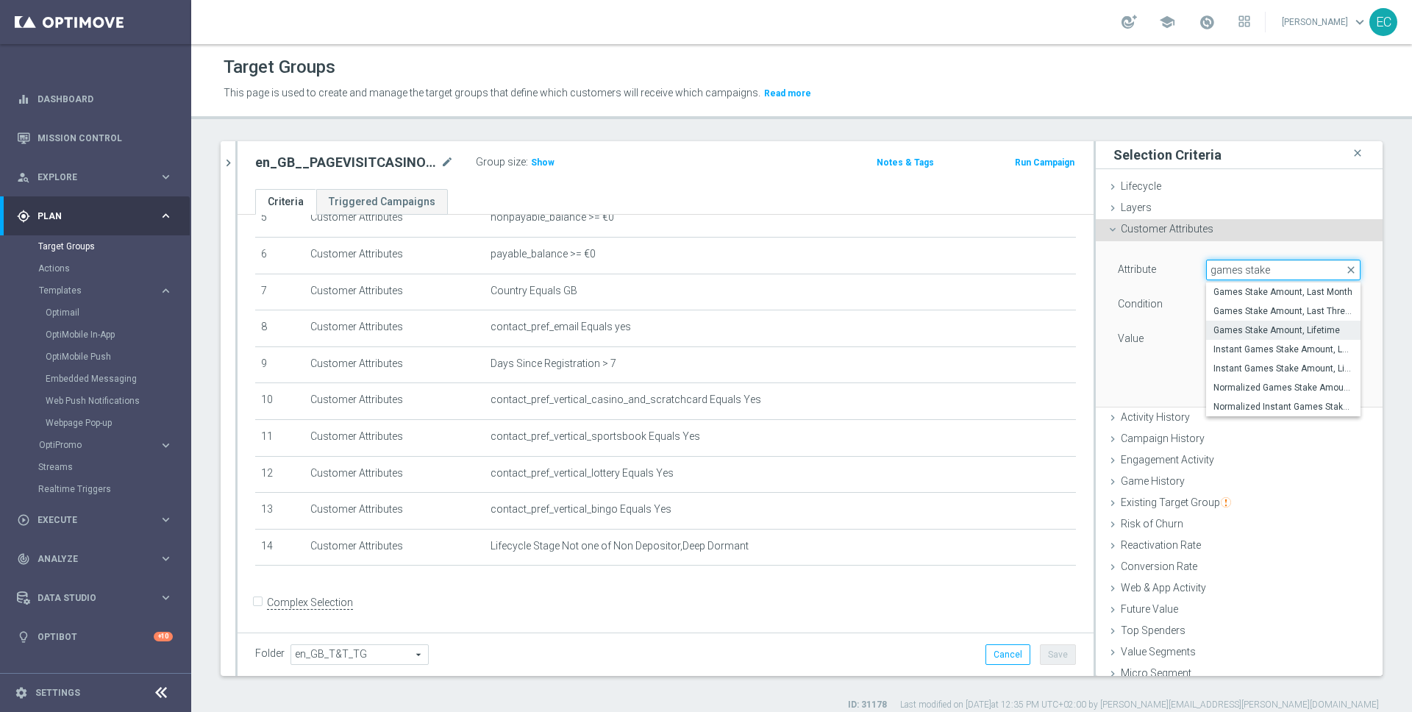
type input "games stake"
click at [1312, 326] on span "Games Stake Amount, Lifetime" at bounding box center [1284, 330] width 140 height 12
type input "Games Stake Amount, Lifetime"
type input "="
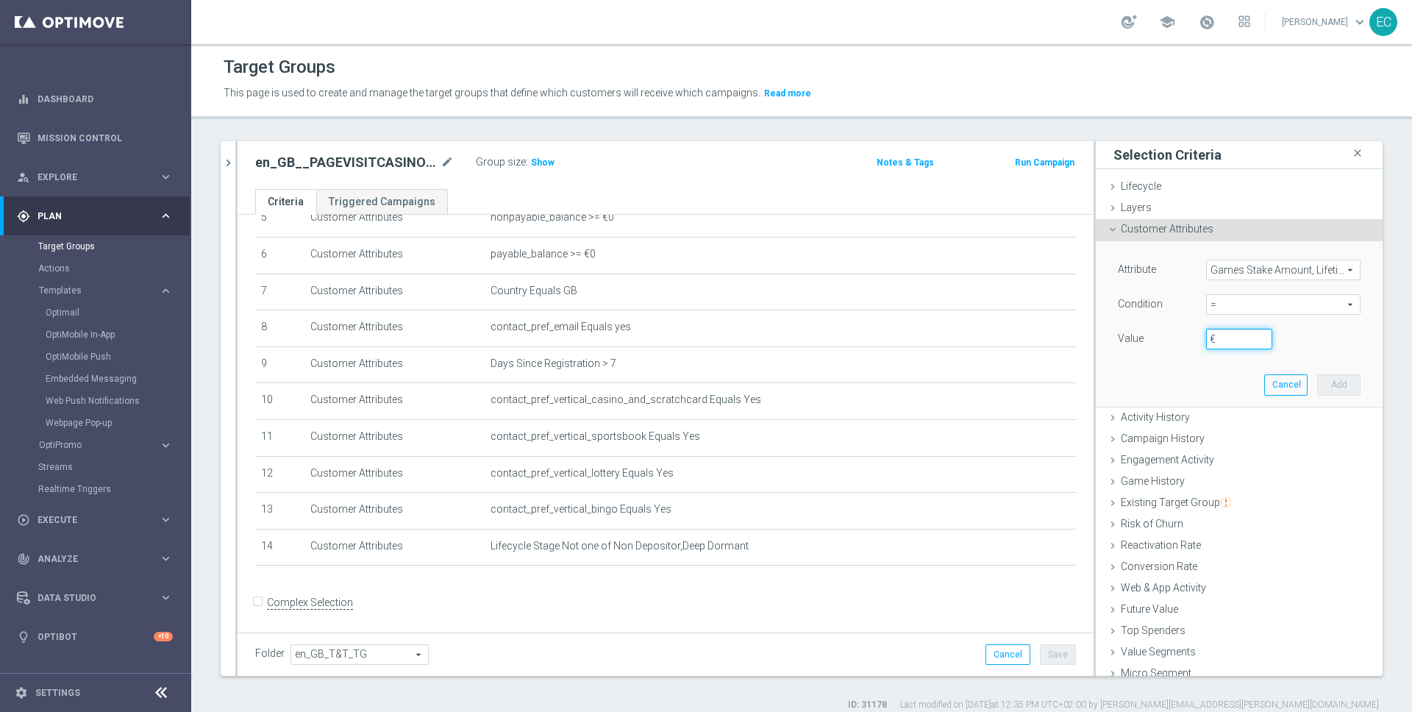
click at [1215, 335] on input "€" at bounding box center [1239, 339] width 66 height 21
type input "0"
click at [1317, 382] on button "Add" at bounding box center [1338, 384] width 43 height 21
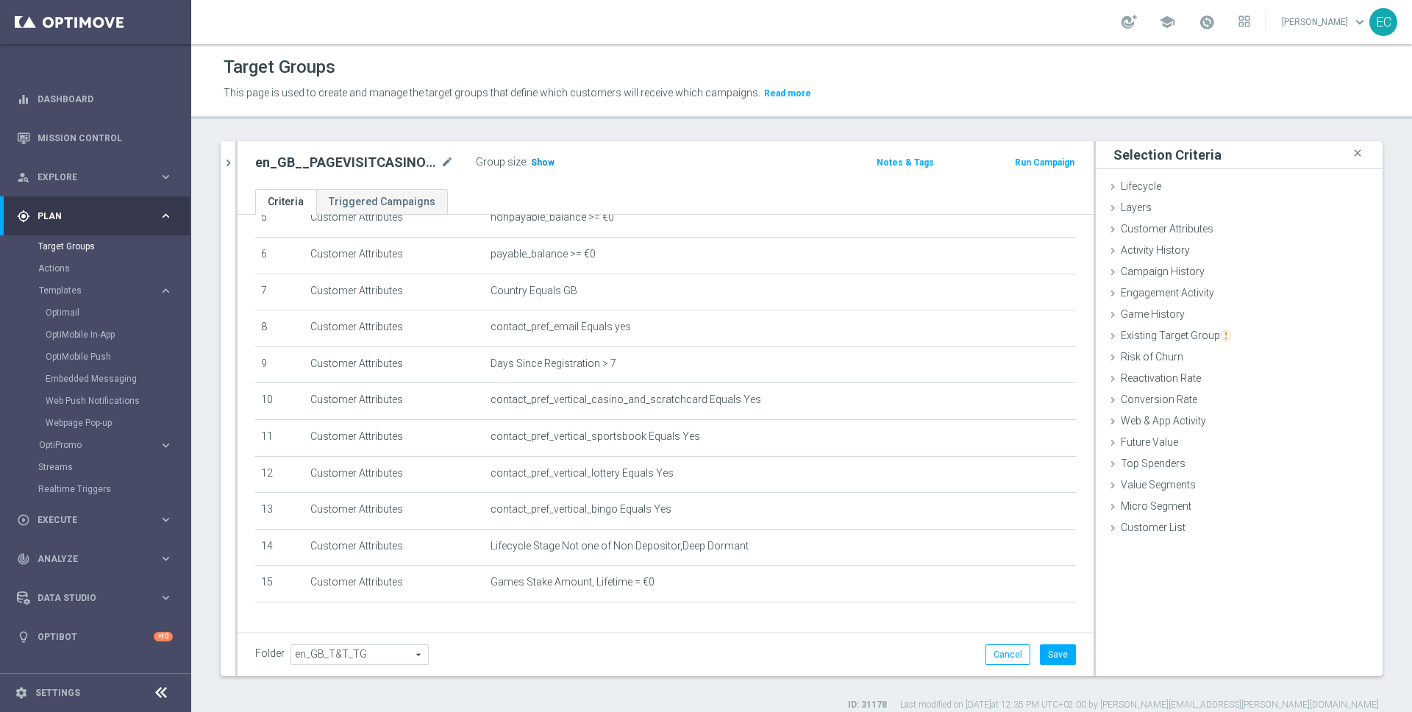
click at [547, 169] on h3 "Show" at bounding box center [543, 162] width 26 height 16
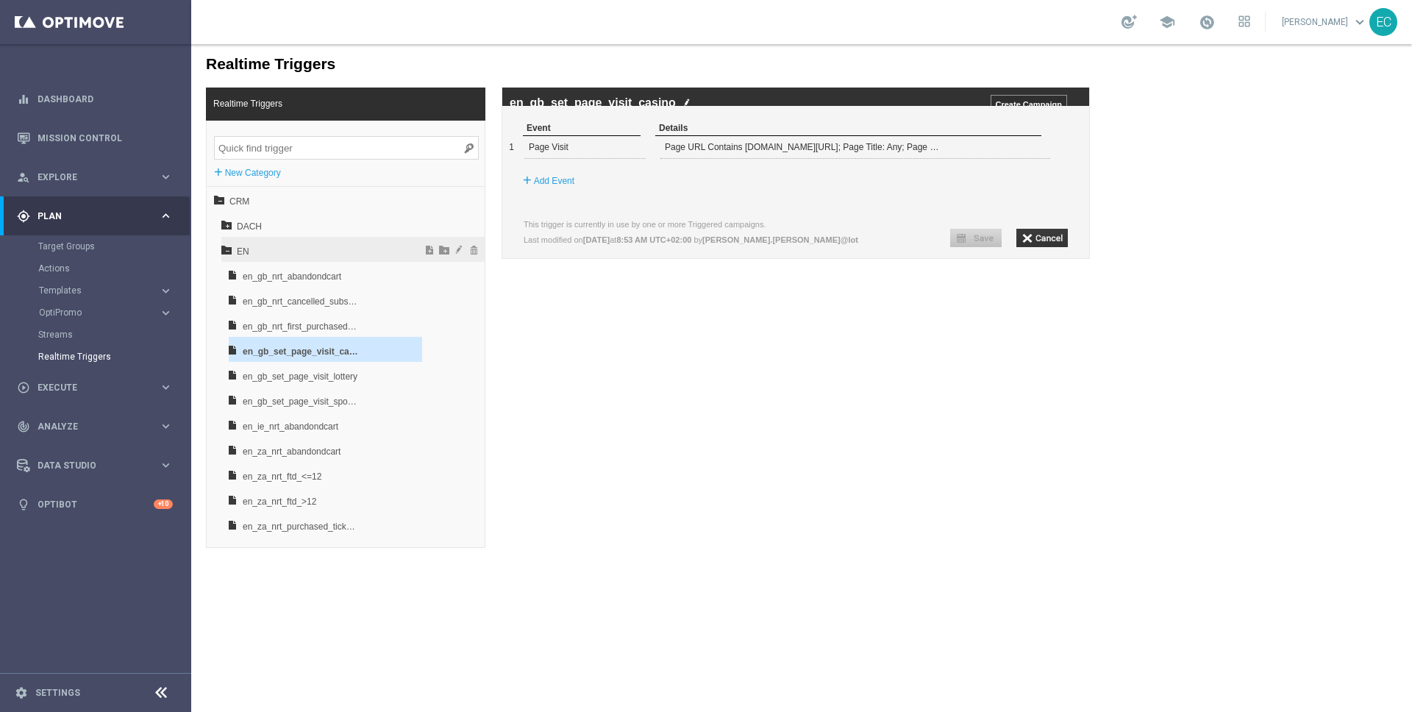
click at [229, 244] on icon at bounding box center [226, 249] width 10 height 10
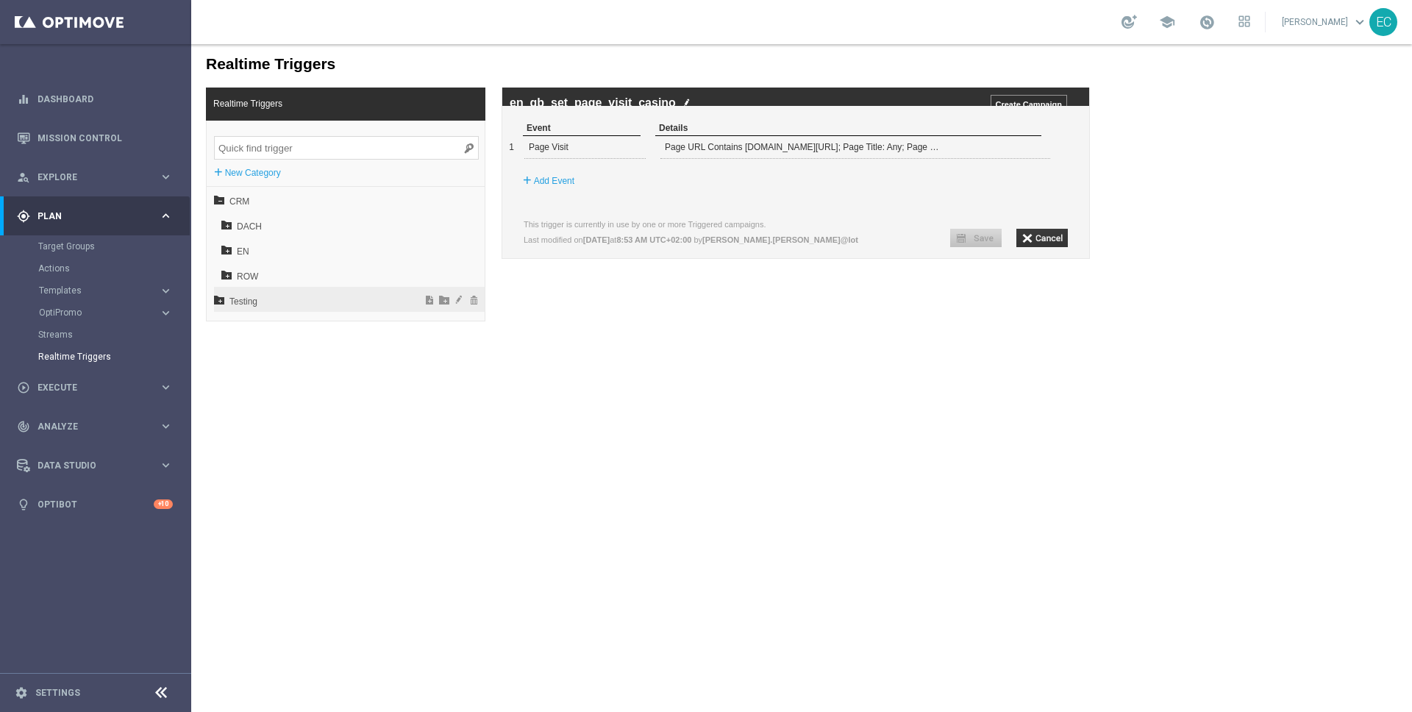
click at [241, 300] on span "Testing" at bounding box center [310, 301] width 163 height 25
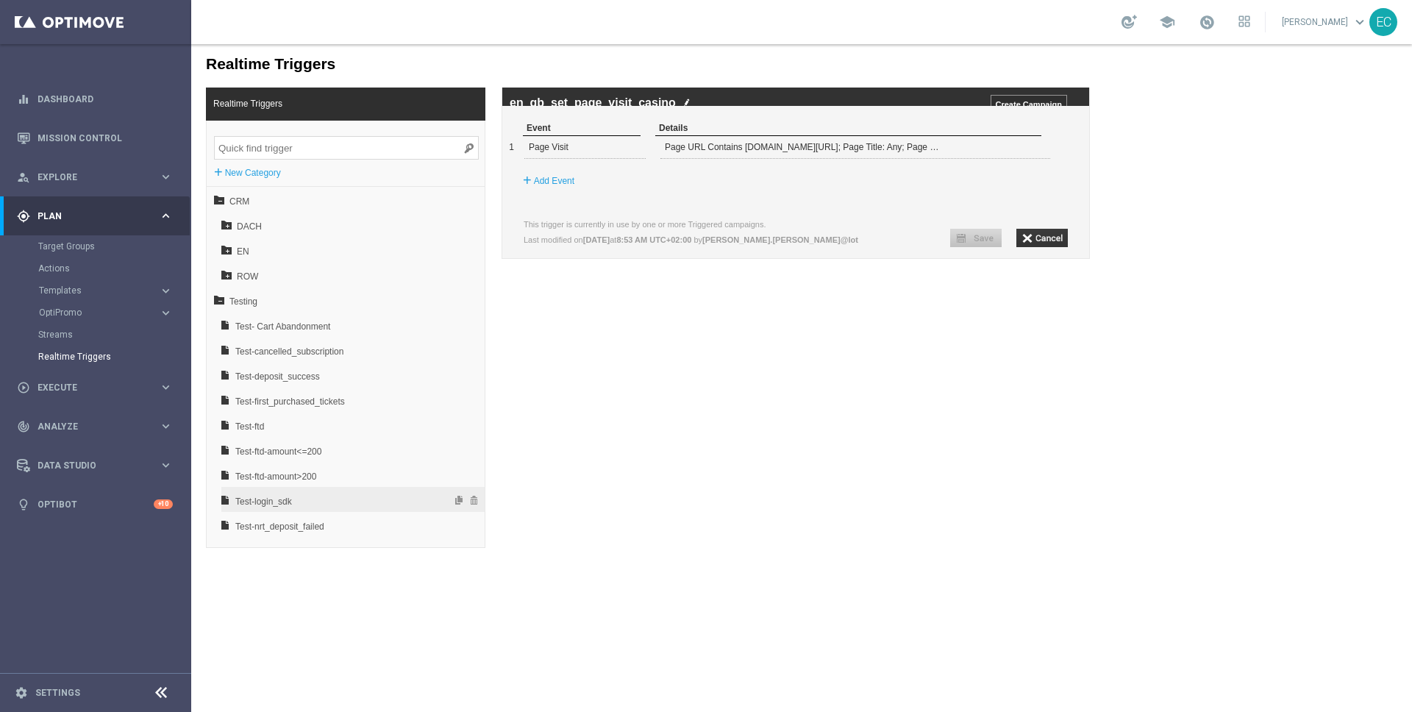
scroll to position [122, 0]
click at [141, 689] on div "settings Settings" at bounding box center [73, 692] width 147 height 13
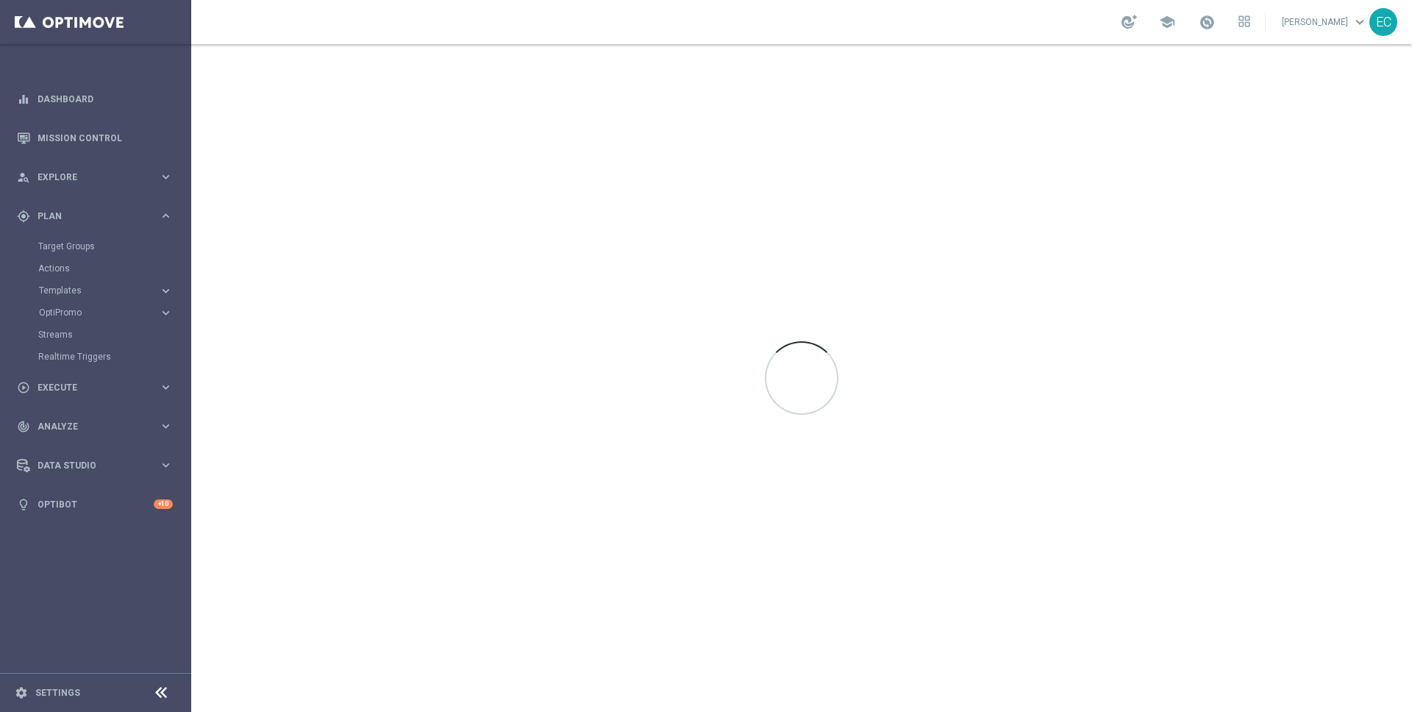
click at [160, 691] on icon at bounding box center [161, 693] width 18 height 18
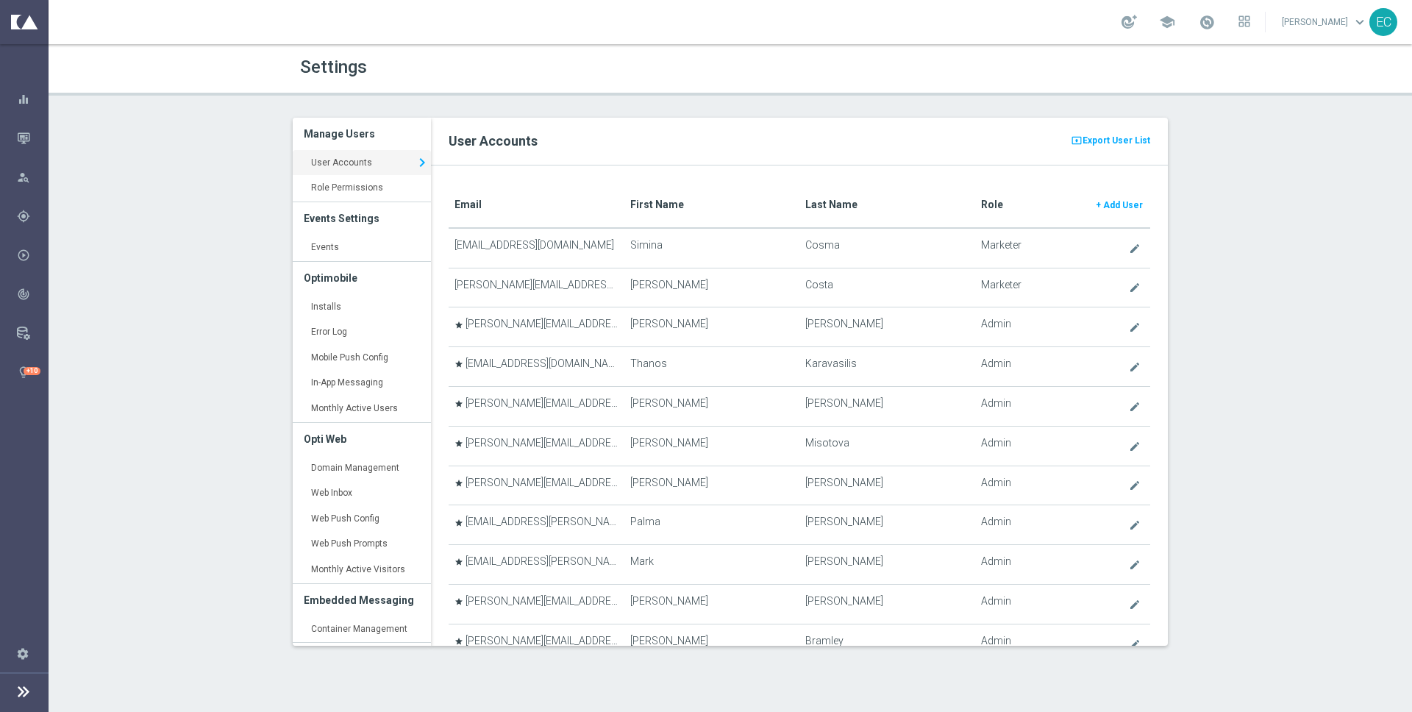
click at [17, 685] on icon at bounding box center [24, 692] width 18 height 18
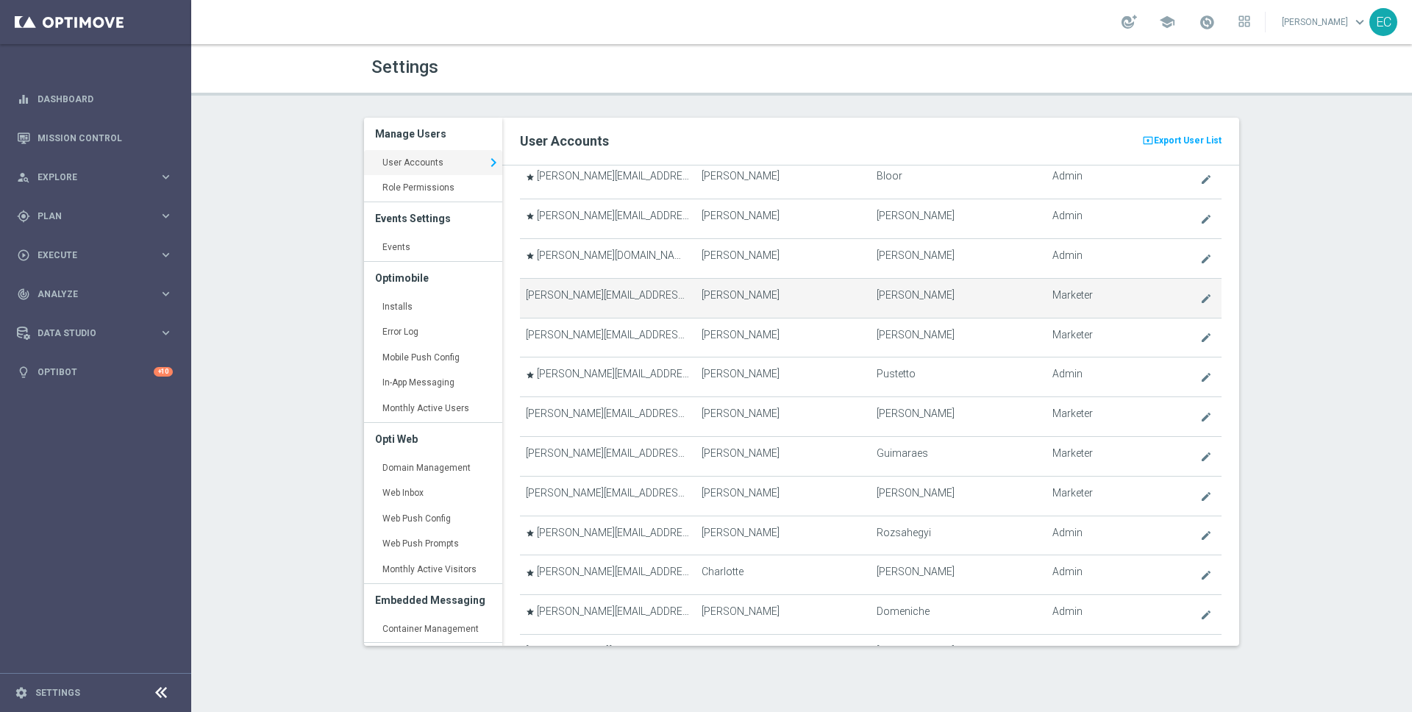
scroll to position [555, 0]
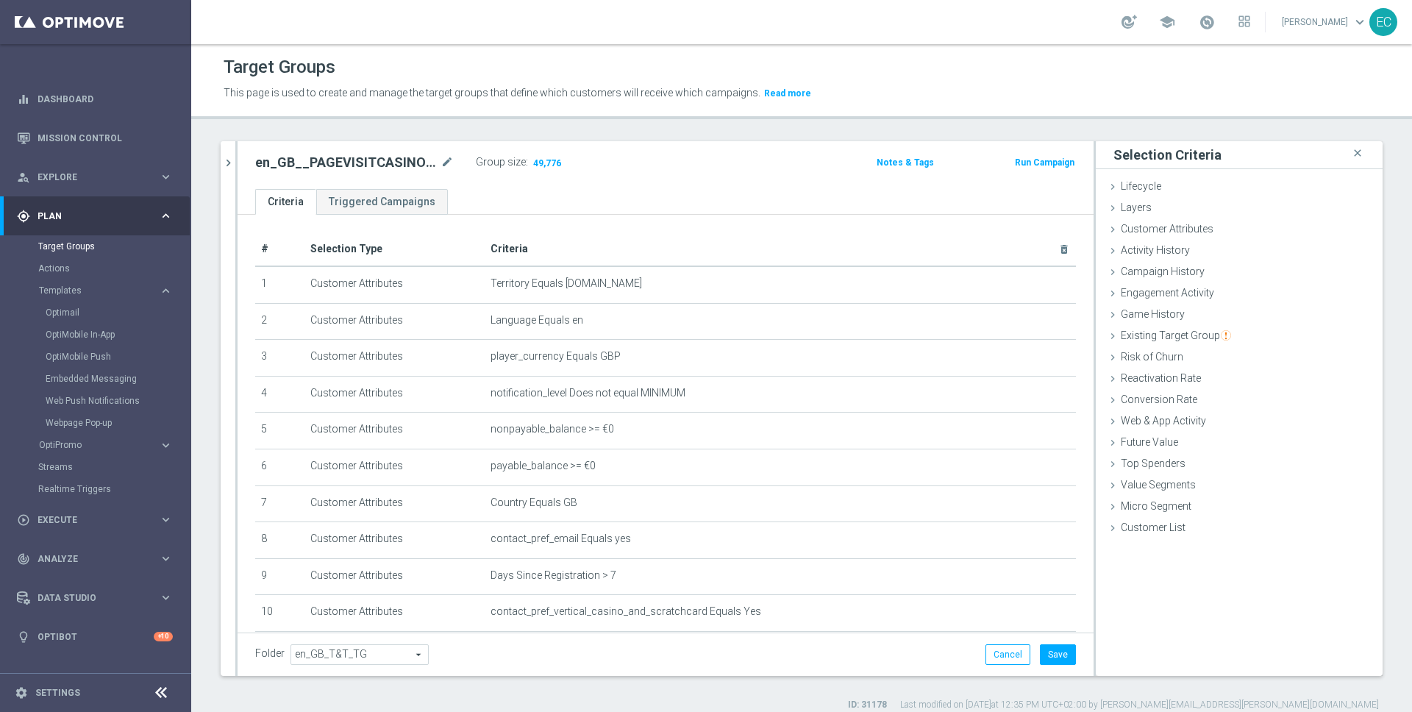
scroll to position [212, 0]
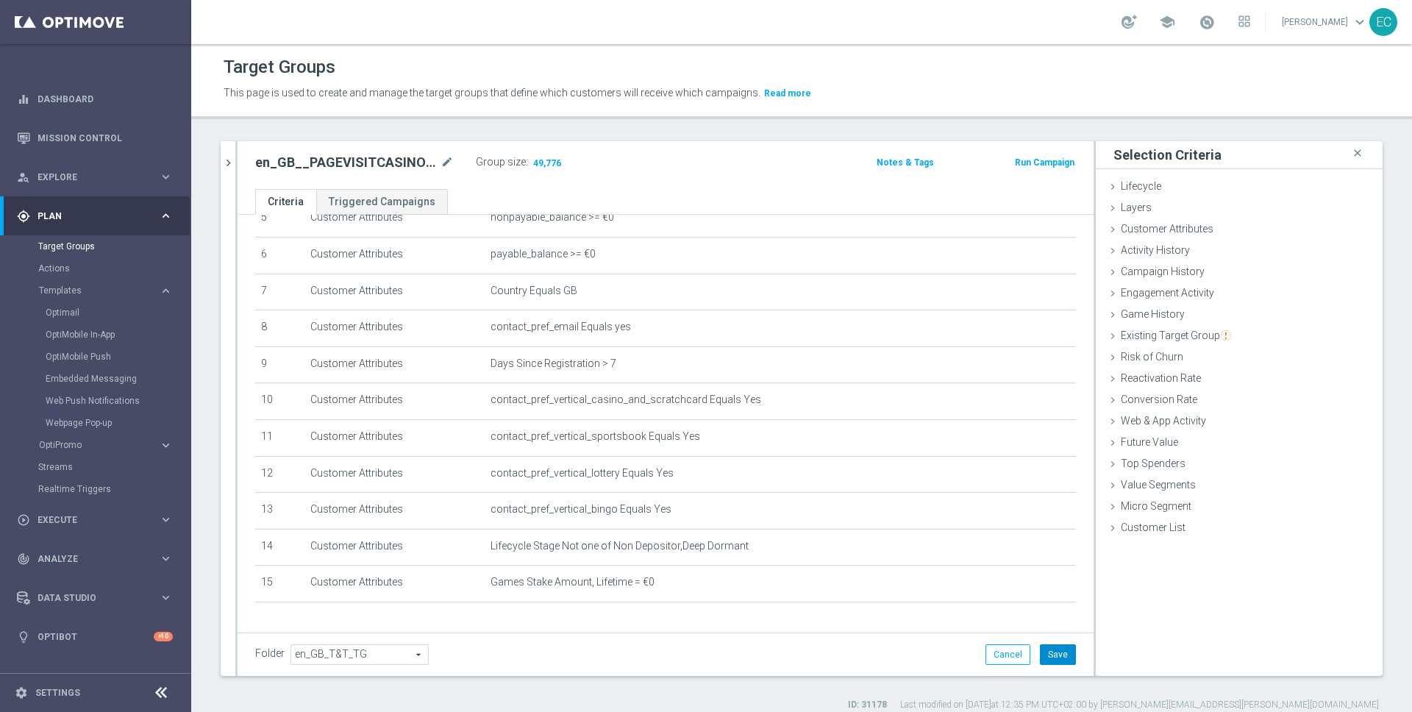
click at [1049, 655] on button "Save" at bounding box center [1058, 654] width 36 height 21
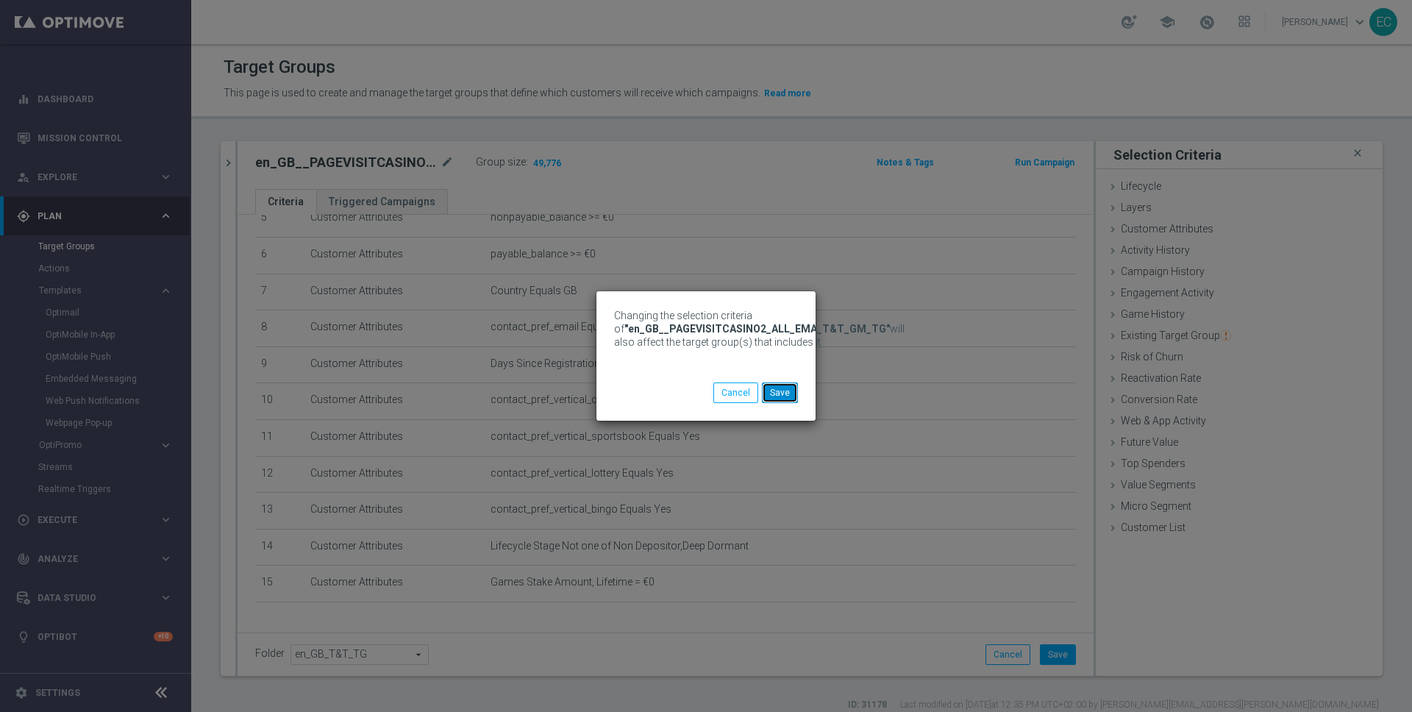
click at [785, 399] on button "Save" at bounding box center [780, 392] width 36 height 21
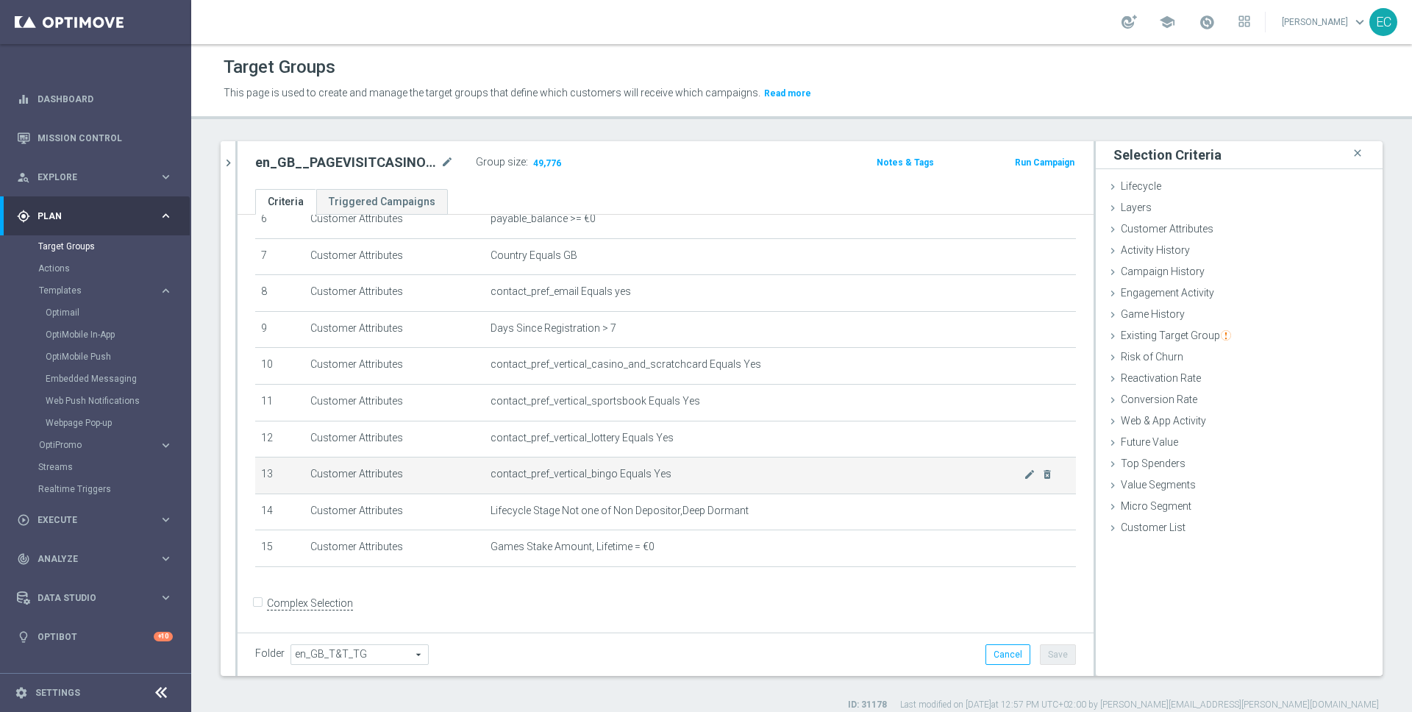
scroll to position [249, 0]
